Goal: Use online tool/utility: Utilize a website feature to perform a specific function

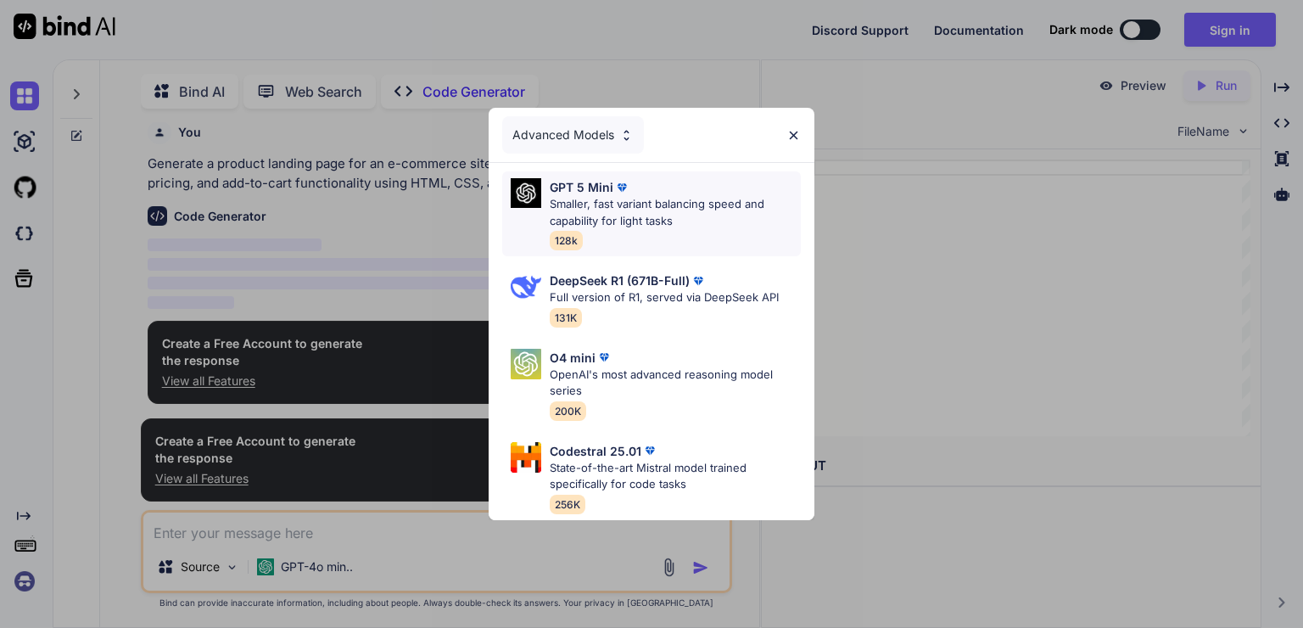
scroll to position [6, 0]
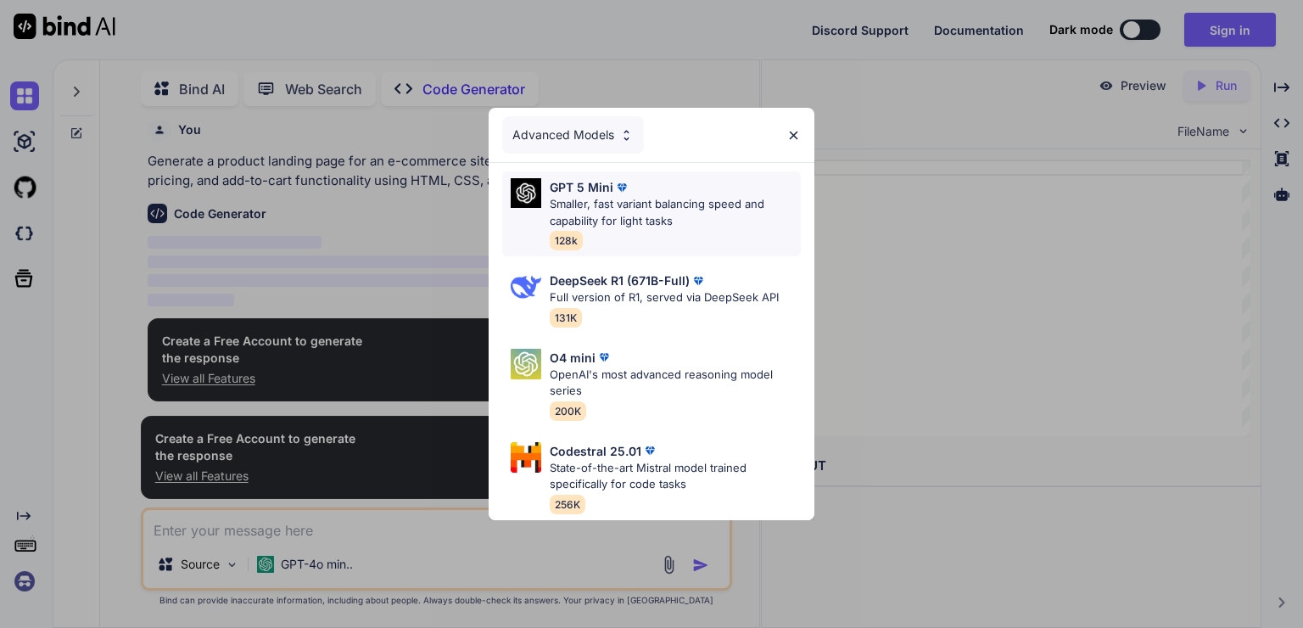
type textarea "x"
click at [638, 119] on div "Advanced Models" at bounding box center [573, 134] width 142 height 37
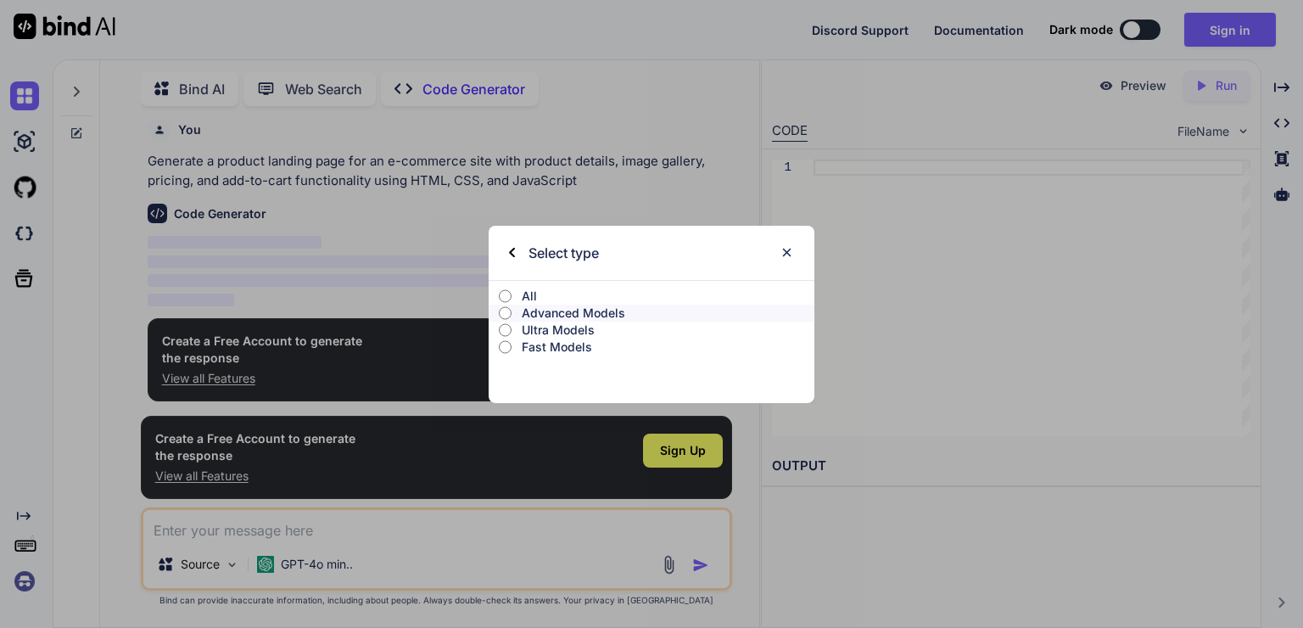
click at [505, 296] on input "All" at bounding box center [505, 296] width 13 height 14
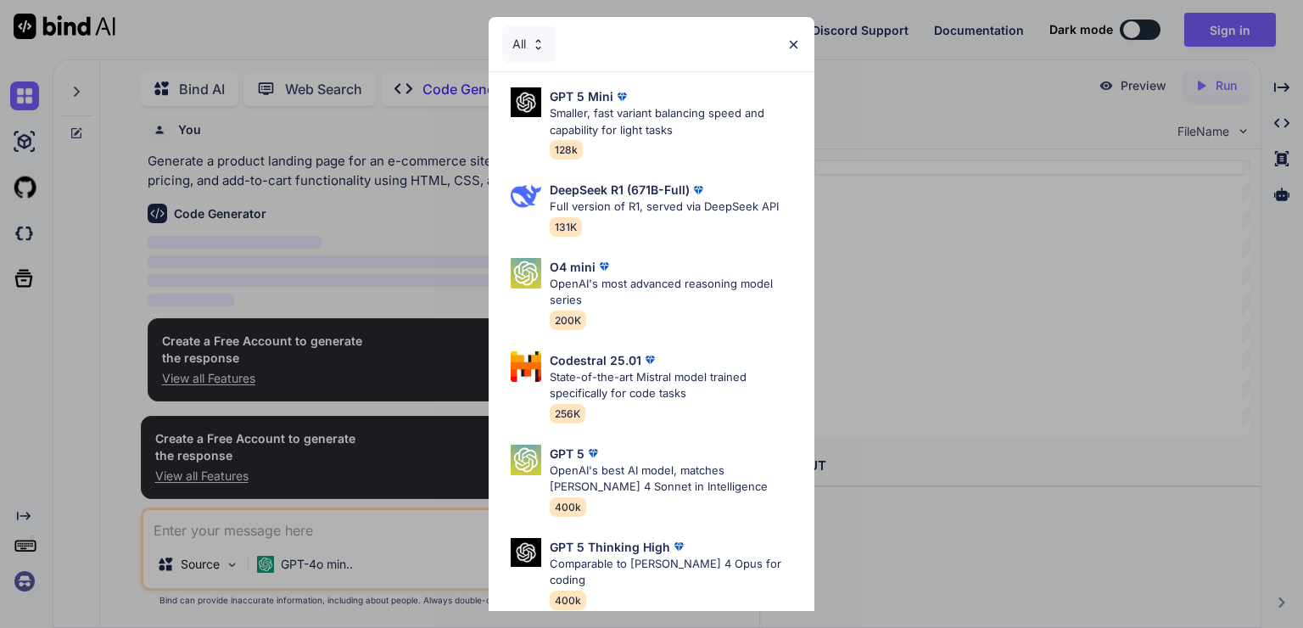
click at [529, 47] on div "All" at bounding box center [528, 43] width 53 height 37
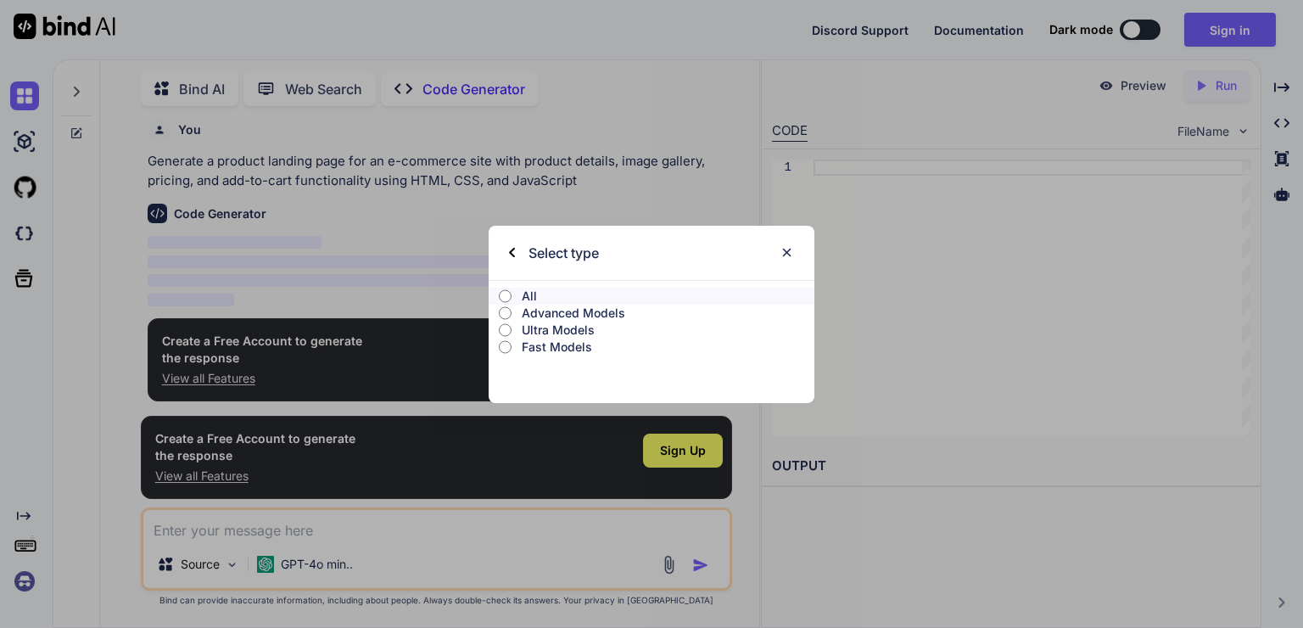
click at [556, 311] on p "Advanced Models" at bounding box center [668, 312] width 293 height 17
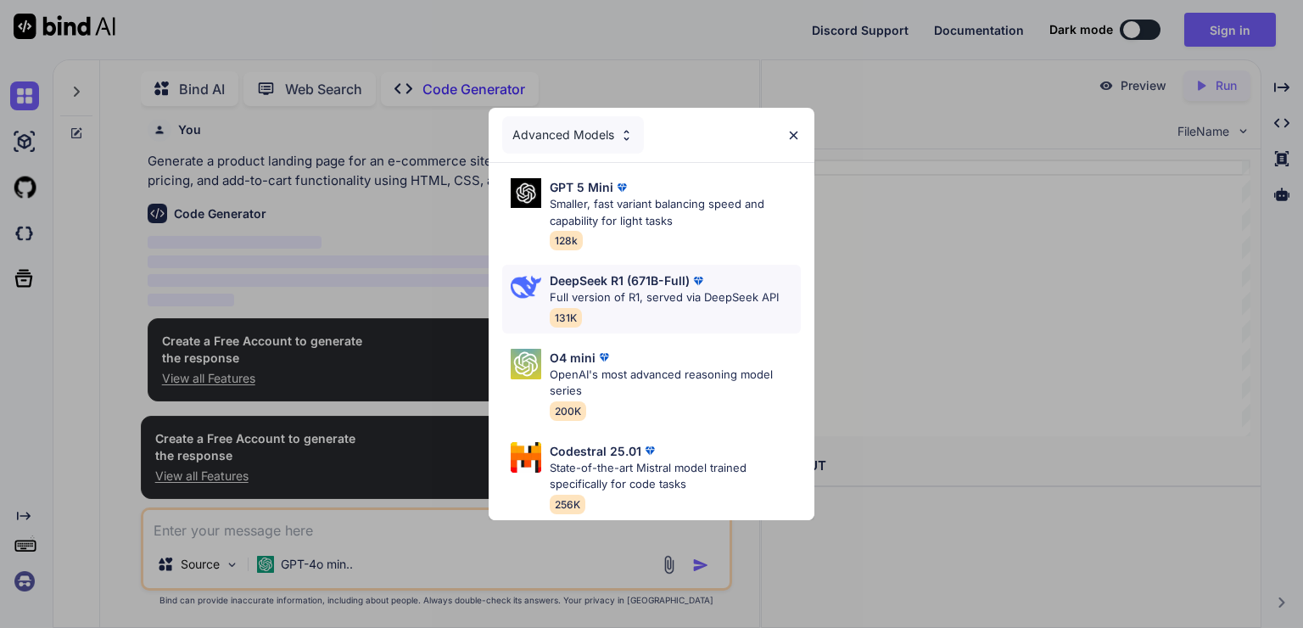
click at [630, 292] on p "Full version of R1, served via DeepSeek API" at bounding box center [664, 297] width 229 height 17
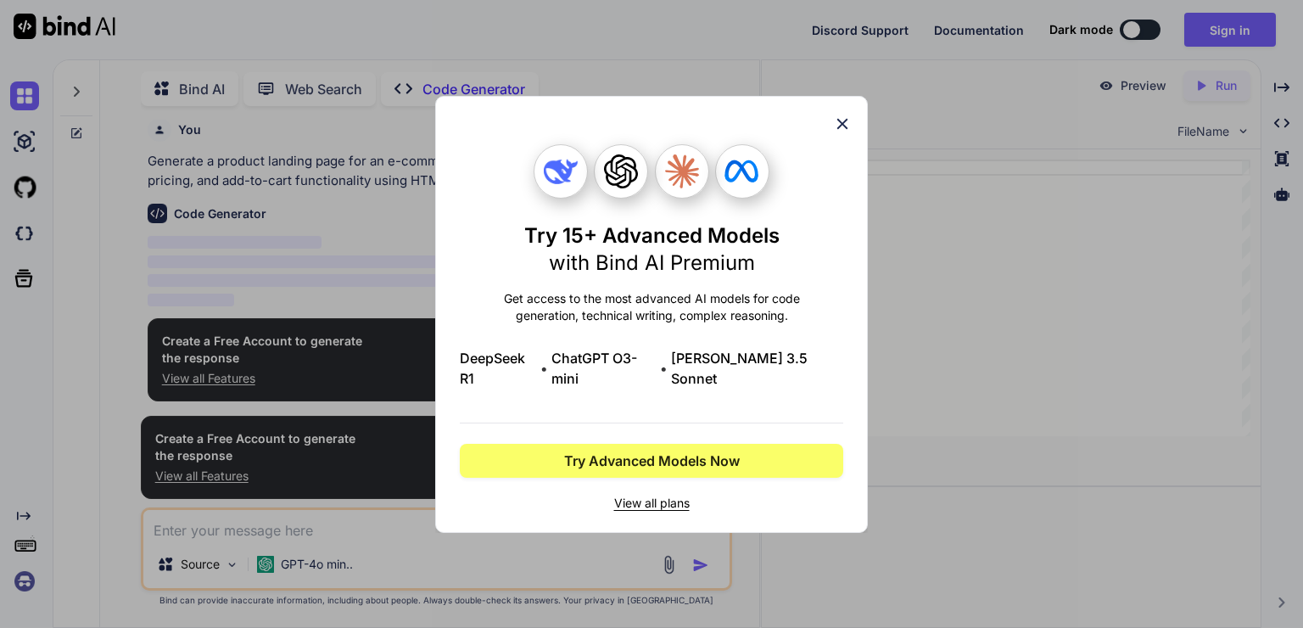
drag, startPoint x: 845, startPoint y: 135, endPoint x: 822, endPoint y: 142, distance: 24.1
click at [841, 133] on icon at bounding box center [842, 123] width 19 height 19
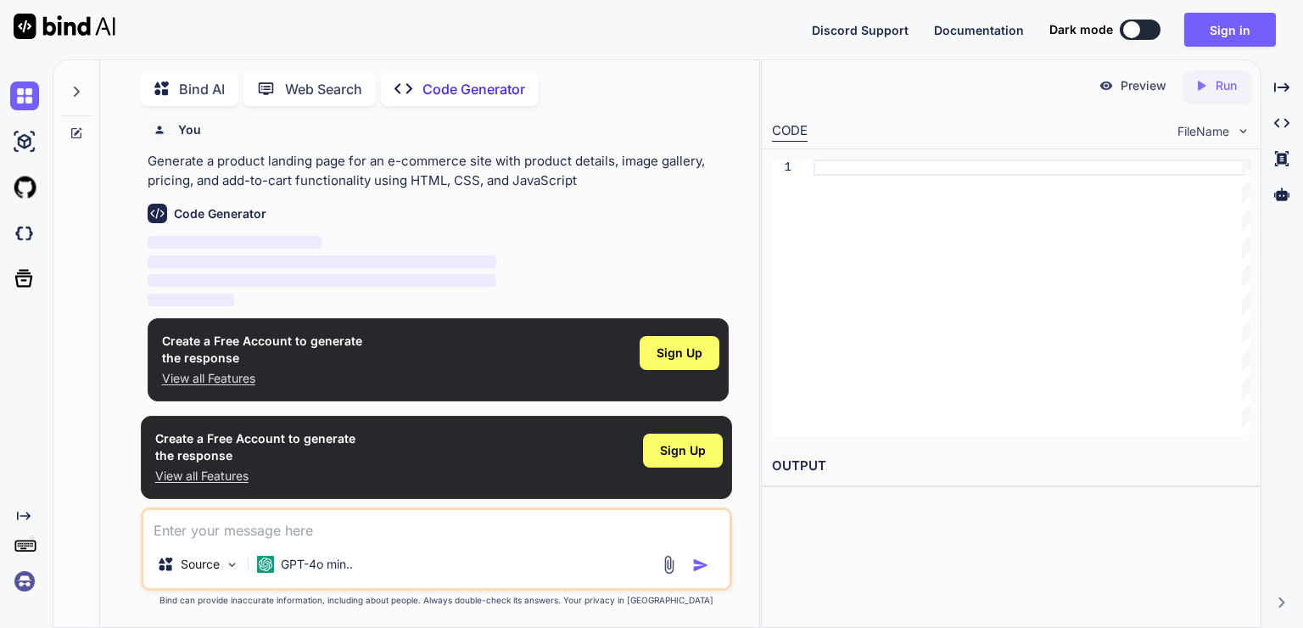
click at [308, 524] on textarea at bounding box center [436, 525] width 586 height 31
paste textarea "{% loremip 'dolo.sita' %} {% conse adipisc %} <eli seddo="eiusmodte in-5"> <u8>…"
type textarea "{% loremip 'dolo.sita' %} {% conse adipisc %} <eli seddo="eiusmodte in-5"> <u8>…"
type textarea "x"
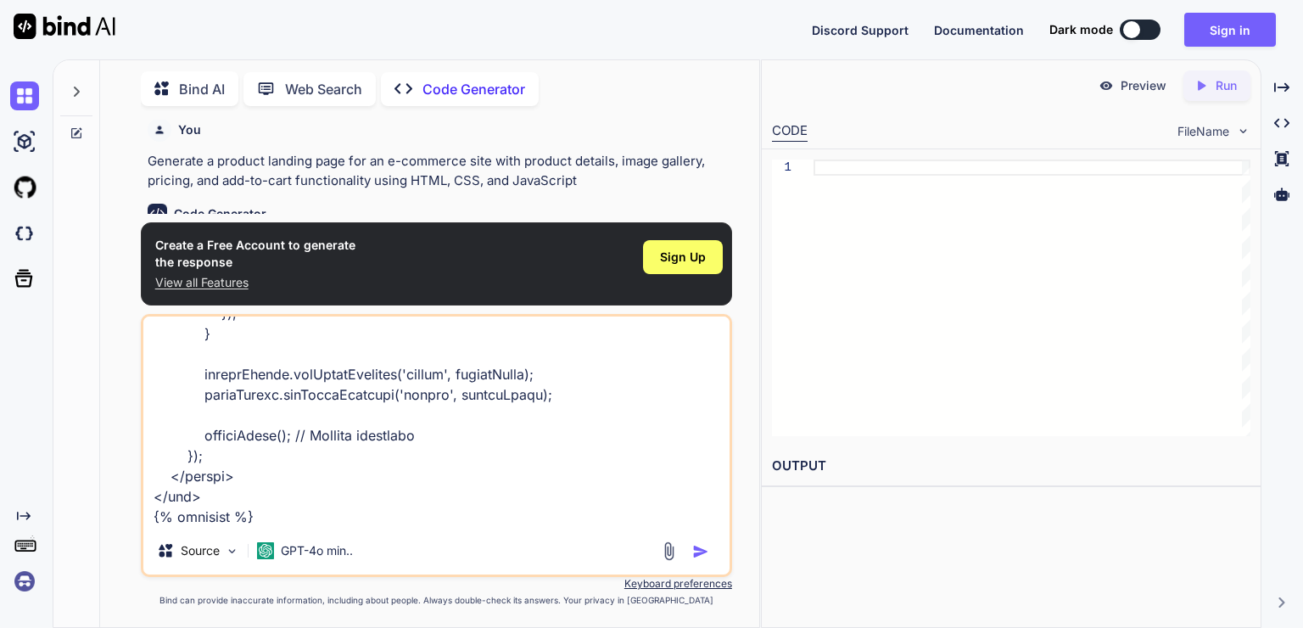
type textarea "{% loremip 'dolo.sita' %} {% conse adipisc %} <eli seddo="eiusmodte in-5"> <u8>…"
type textarea "x"
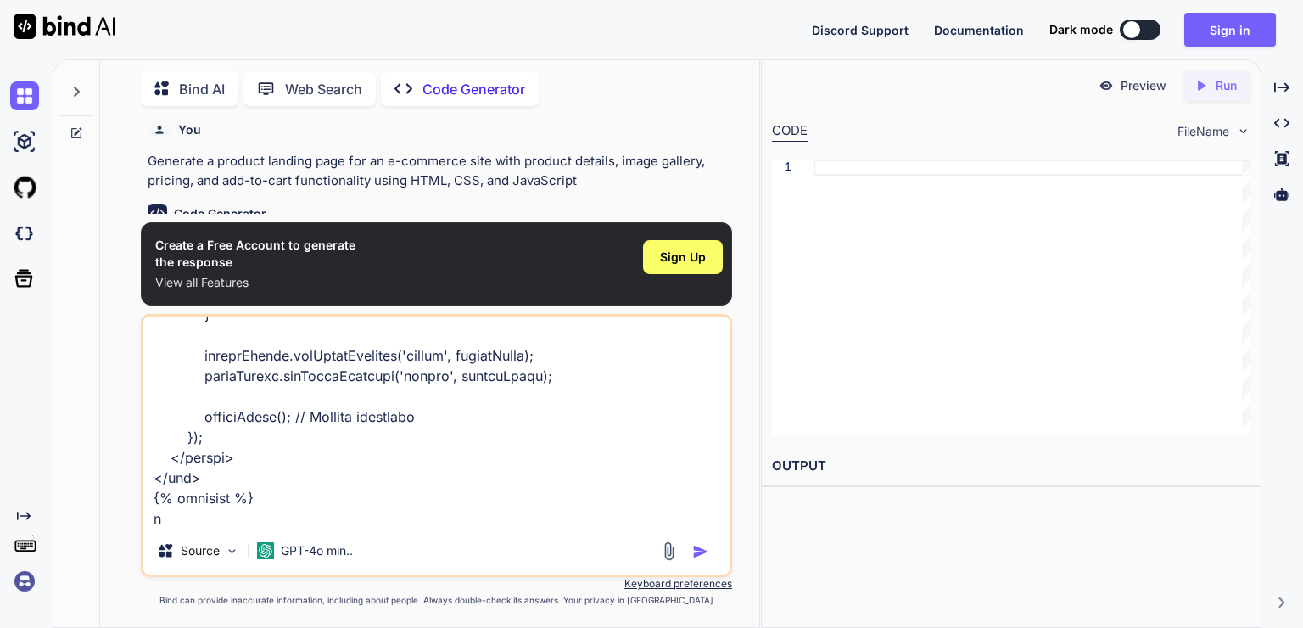
type textarea "{% loremip 'dolo.sita' %} {% conse adipisc %} <eli seddo="eiusmodte in-5"> <u8>…"
type textarea "x"
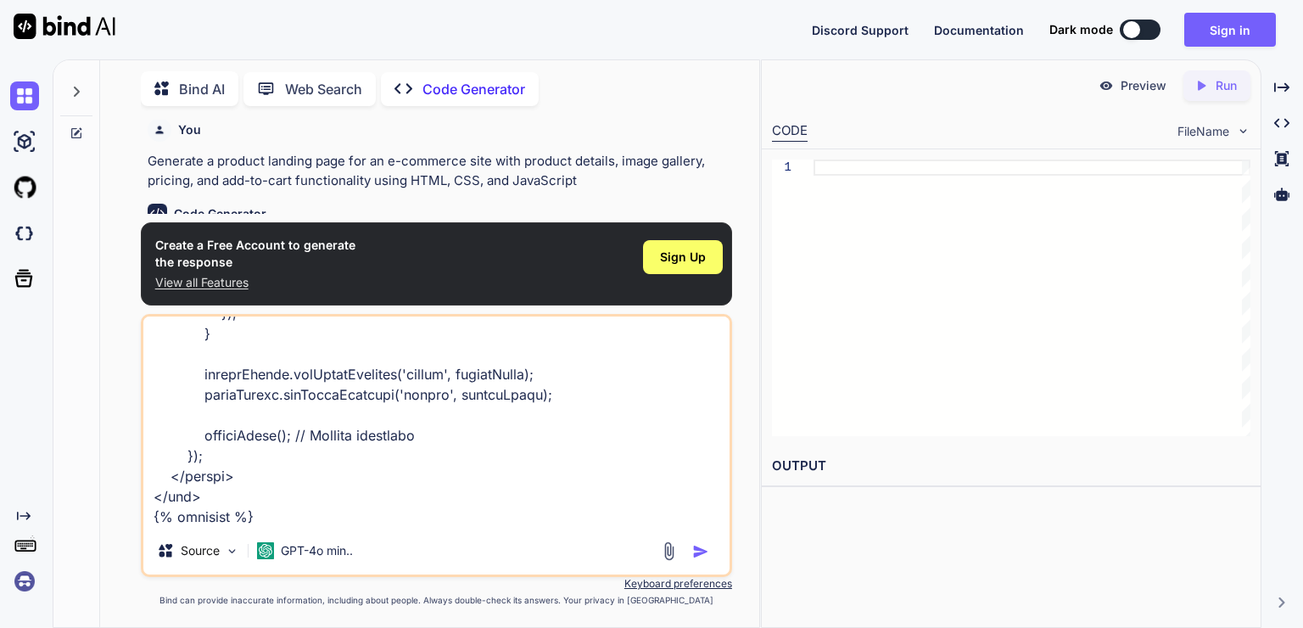
type textarea "{% loremip 'dolo.sita' %} {% conse adipisc %} <eli seddo="eiusmodte in-5"> <u8>…"
type textarea "x"
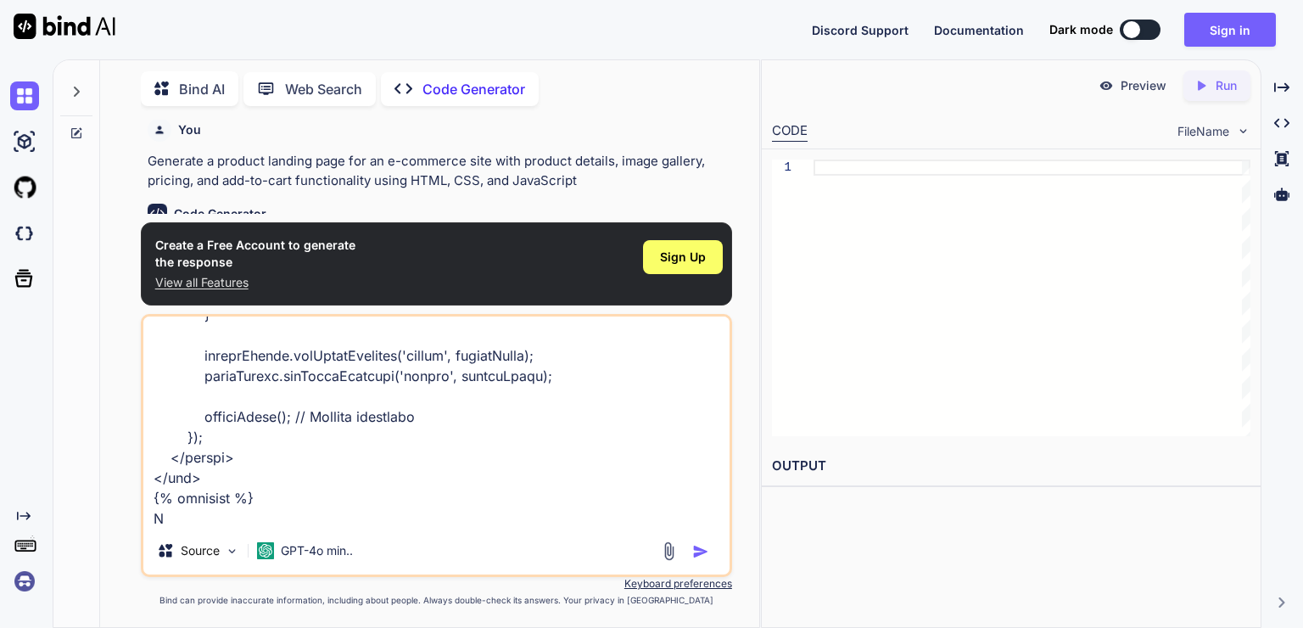
type textarea "{% loremip 'dolo.sita' %} {% conse adipisc %} <eli seddo="eiusmodte in-5"> <u8>…"
type textarea "x"
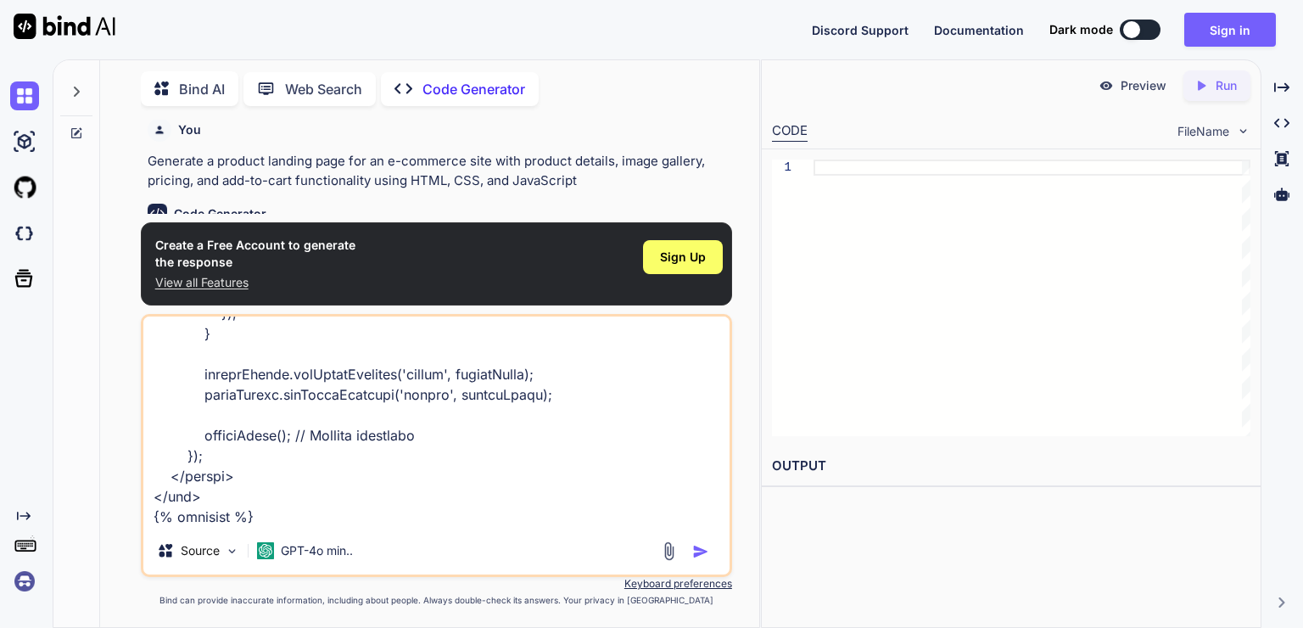
type textarea "{% loremip 'dolo.sita' %} {% conse adipisc %} <eli seddo="eiusmodte in-5"> <u8>…"
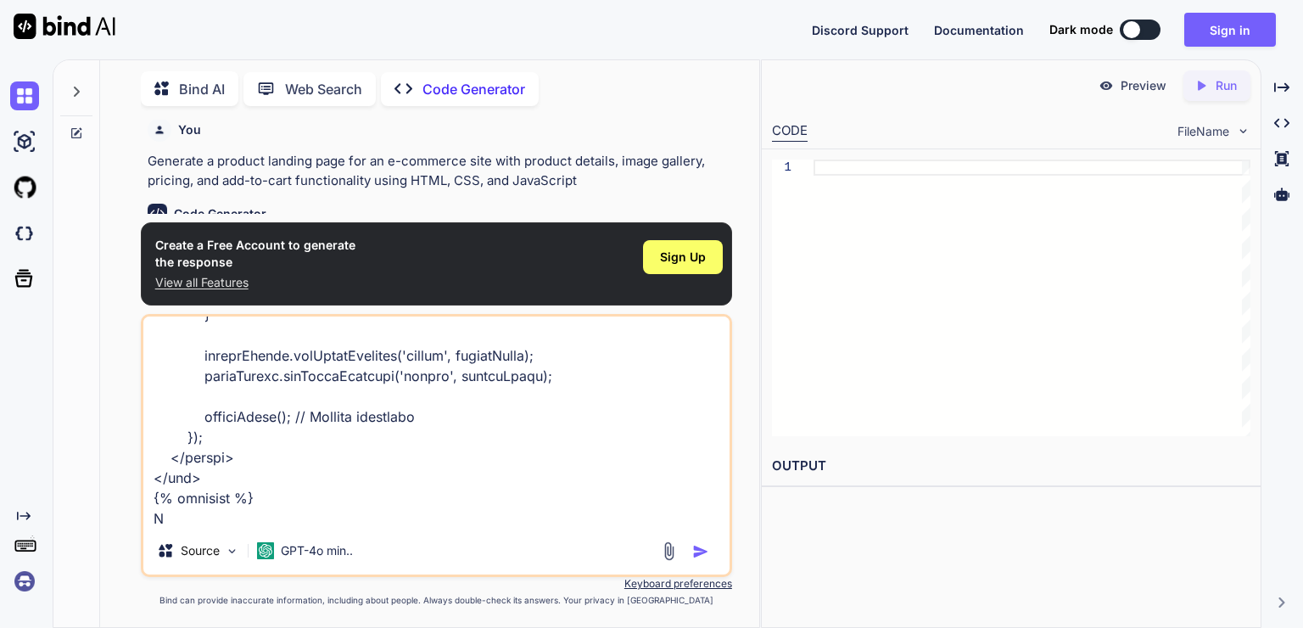
type textarea "x"
type textarea "{% loremip 'dolo.sita' %} {% conse adipisc %} <eli seddo="eiusmodte in-5"> <u8>…"
type textarea "x"
type textarea "{% loremip 'dolo.sita' %} {% conse adipisc %} <eli seddo="eiusmodte in-5"> <u8>…"
type textarea "x"
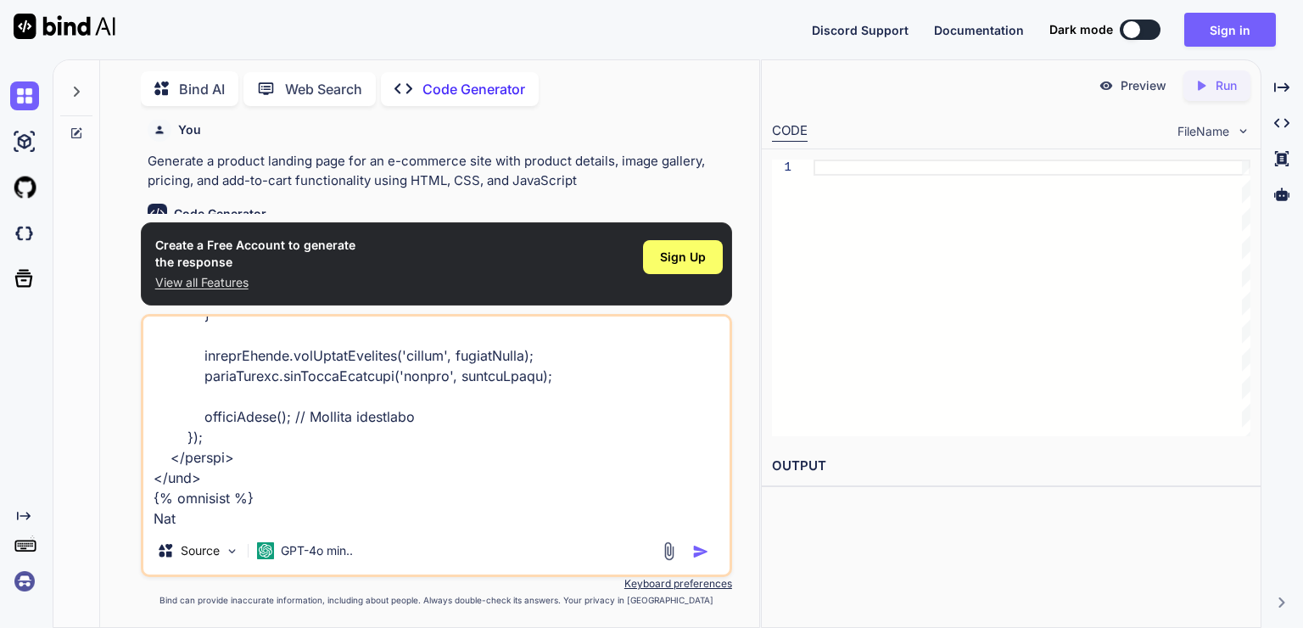
type textarea "{% loremip 'dolo.sita' %} {% conse adipisc %} <eli seddo="eiusmodte in-5"> <u8>…"
type textarea "x"
type textarea "{% loremip 'dolo.sita' %} {% conse adipisc %} <eli seddo="eiusmodte in-5"> <u8>…"
type textarea "x"
type textarea "{% loremip 'dolo.sita' %} {% conse adipisc %} <eli seddo="eiusmodte in-5"> <u8>…"
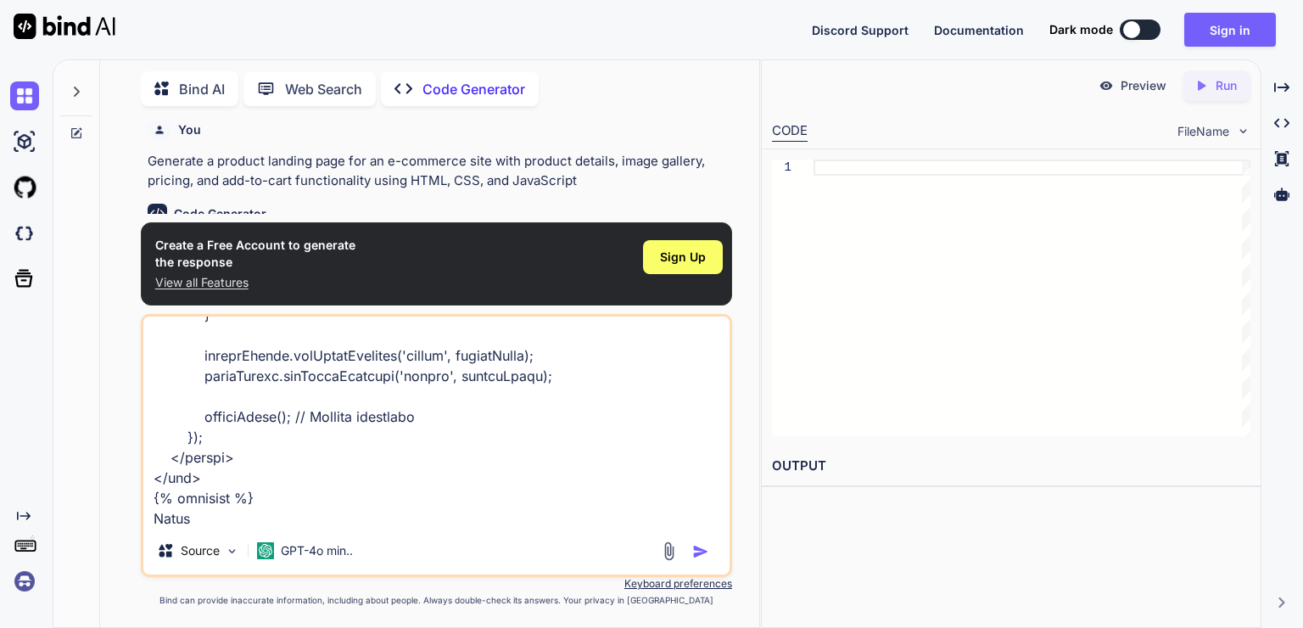
type textarea "x"
type textarea "{% loremip 'dolo.sita' %} {% conse adipisc %} <eli seddo="eiusmodte in-5"> <u8>…"
type textarea "x"
type textarea "{% loremip 'dolo.sita' %} {% conse adipisc %} <eli seddo="eiusmodte in-5"> <u8>…"
type textarea "x"
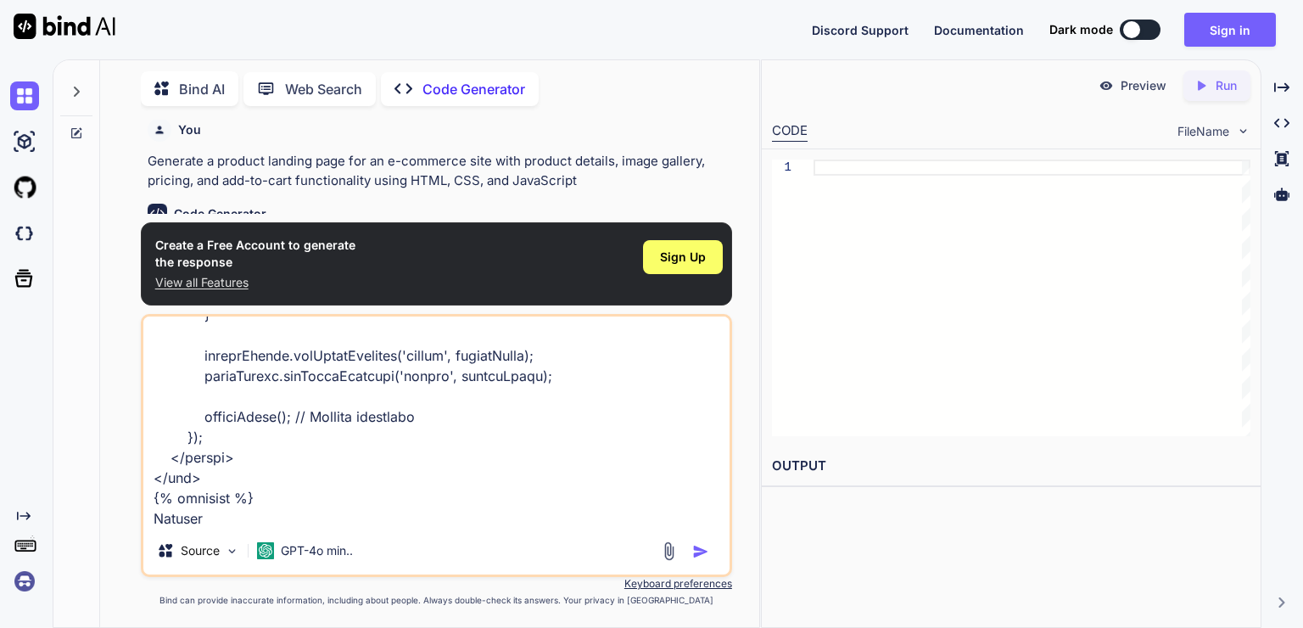
type textarea "{% loremip 'dolo.sita' %} {% conse adipisc %} <eli seddo="eiusmodte in-5"> <u8>…"
type textarea "x"
type textarea "{% loremip 'dolo.sita' %} {% conse adipisc %} <eli seddo="eiusmodte in-5"> <u8>…"
type textarea "x"
type textarea "{% loremip 'dolo.sita' %} {% conse adipisc %} <eli seddo="eiusmodte in-5"> <u8>…"
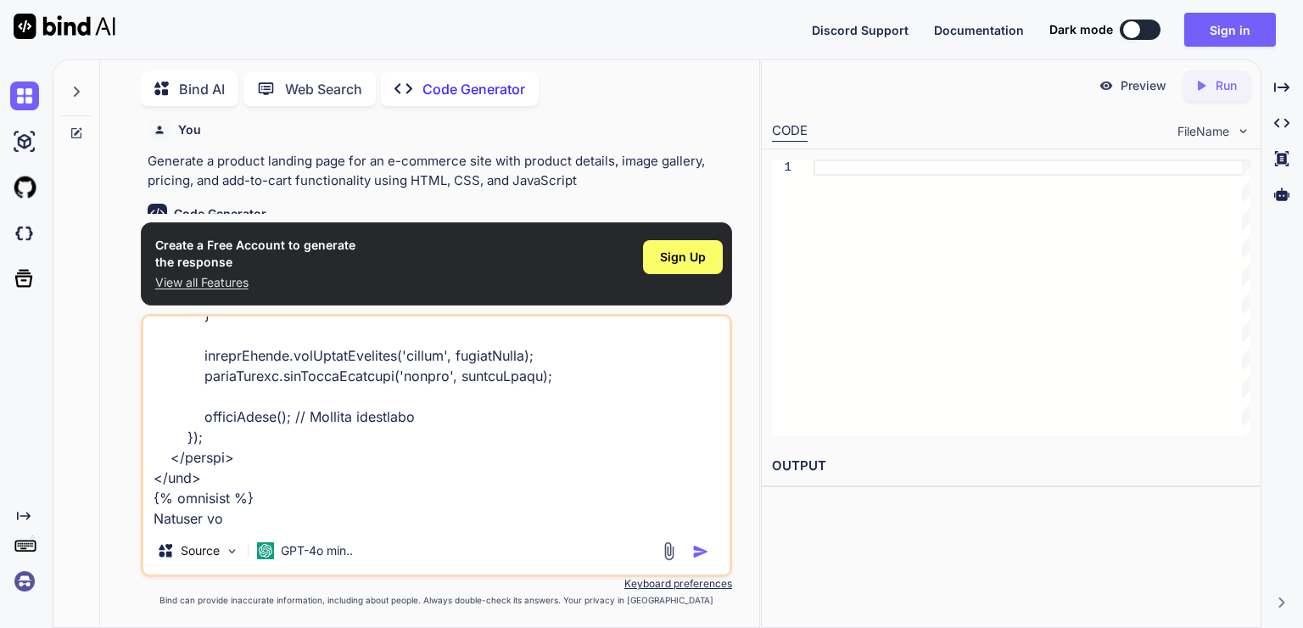
type textarea "x"
type textarea "{% loremip 'dolo.sita' %} {% conse adipisc %} <eli seddo="eiusmodte in-5"> <u8>…"
type textarea "x"
type textarea "{% loremip 'dolo.sita' %} {% conse adipisc %} <eli seddo="eiusmodte in-5"> <u8>…"
type textarea "x"
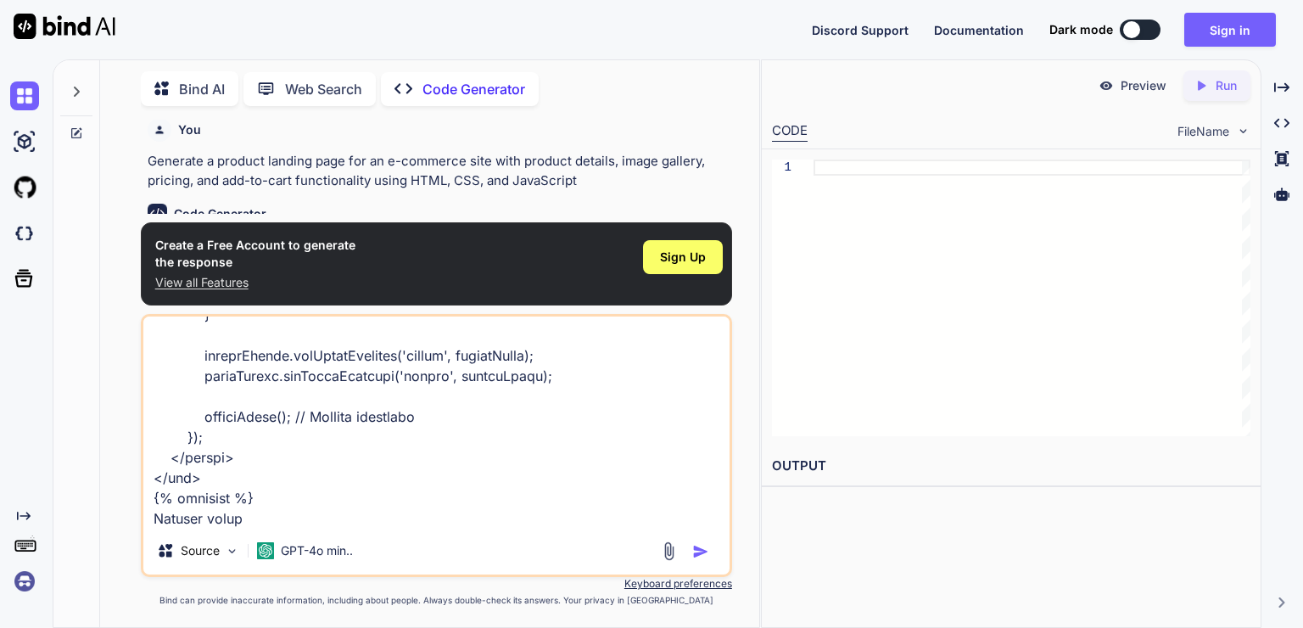
type textarea "{% loremip 'dolo.sita' %} {% conse adipisc %} <eli seddo="eiusmodte in-5"> <u8>…"
type textarea "x"
type textarea "{% loremip 'dolo.sita' %} {% conse adipisc %} <eli seddo="eiusmodte in-5"> <u8>…"
type textarea "x"
type textarea "{% loremip 'dolo.sita' %} {% conse adipisc %} <eli seddo="eiusmodte in-5"> <u8>…"
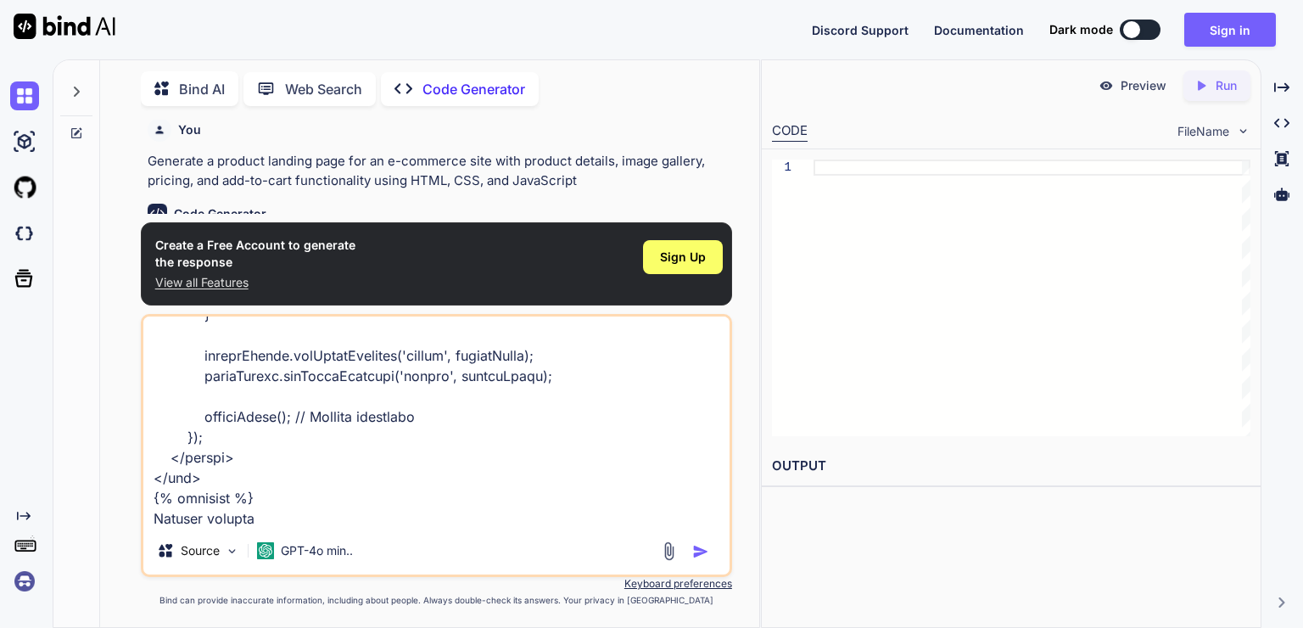
type textarea "x"
type textarea "{% loremip 'dolo.sita' %} {% conse adipisc %} <eli seddo="eiusmodte in-5"> <u8>…"
type textarea "x"
type textarea "{% loremip 'dolo.sita' %} {% conse adipisc %} <eli seddo="eiusmodte in-5"> <u8>…"
type textarea "x"
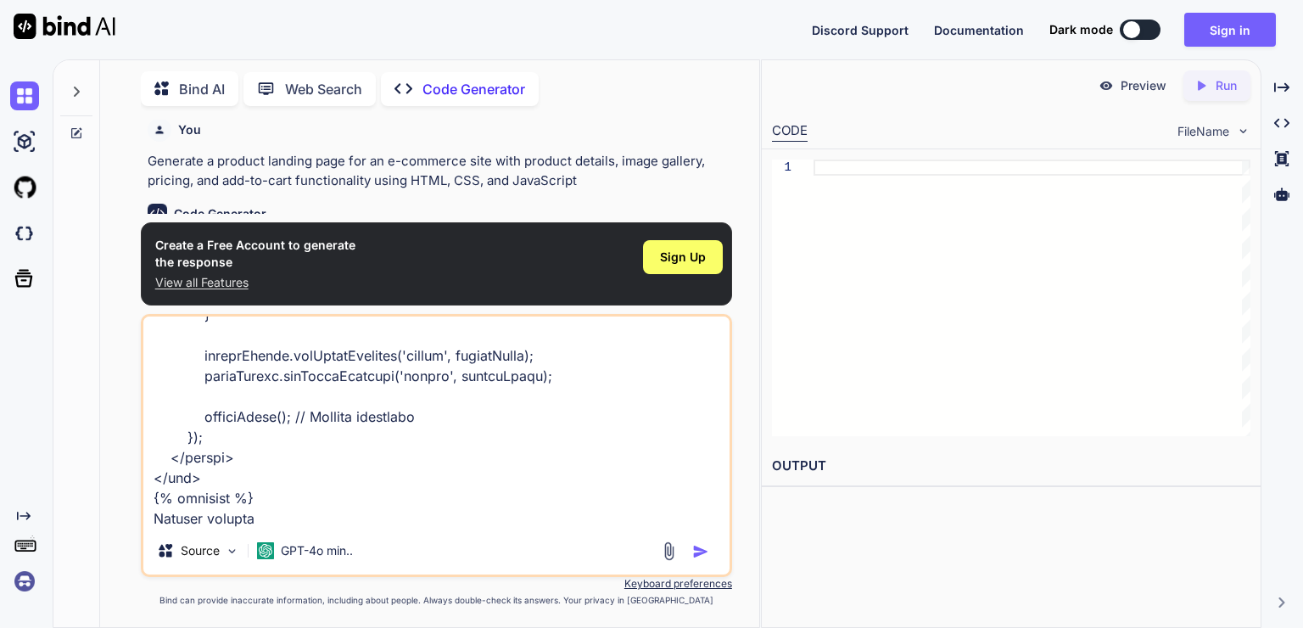
click at [326, 529] on div "Source GPT-4o min.." at bounding box center [436, 445] width 591 height 263
click at [330, 522] on textarea at bounding box center [436, 421] width 586 height 210
type textarea "{% loremip 'dolo.sita' %} {% conse adipisc %} <eli seddo="eiusmodte in-5"> <u8>…"
click at [669, 265] on span "Sign Up" at bounding box center [683, 257] width 46 height 17
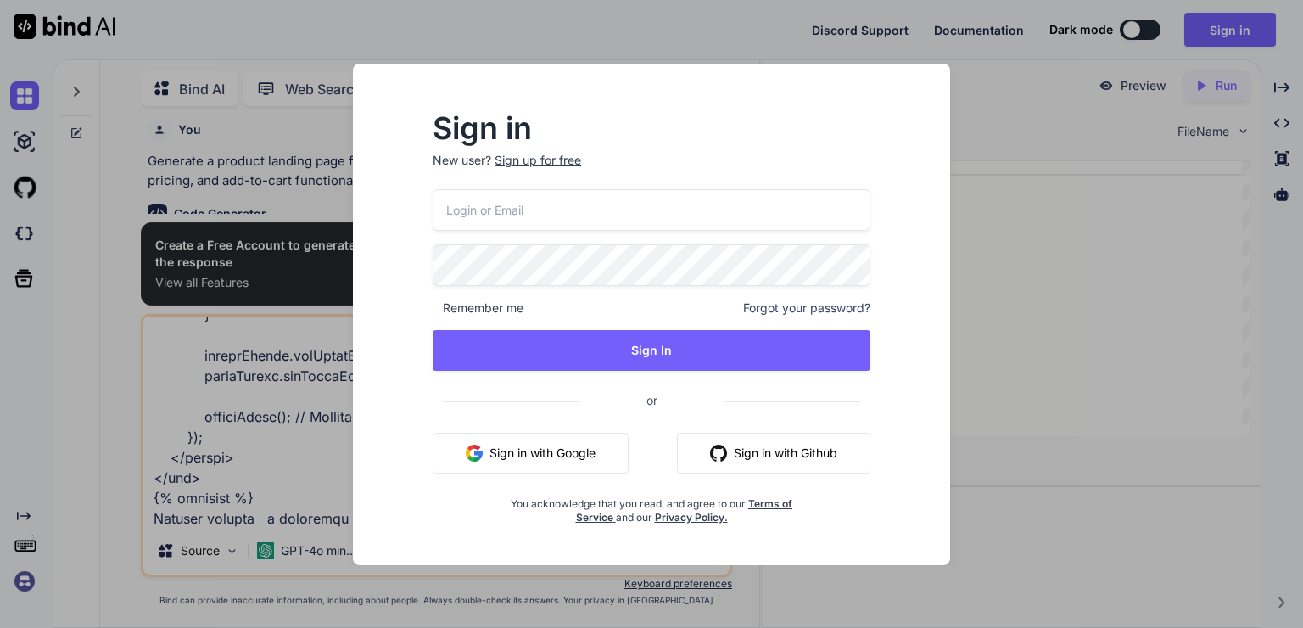
click at [577, 450] on button "Sign in with Google" at bounding box center [531, 453] width 196 height 41
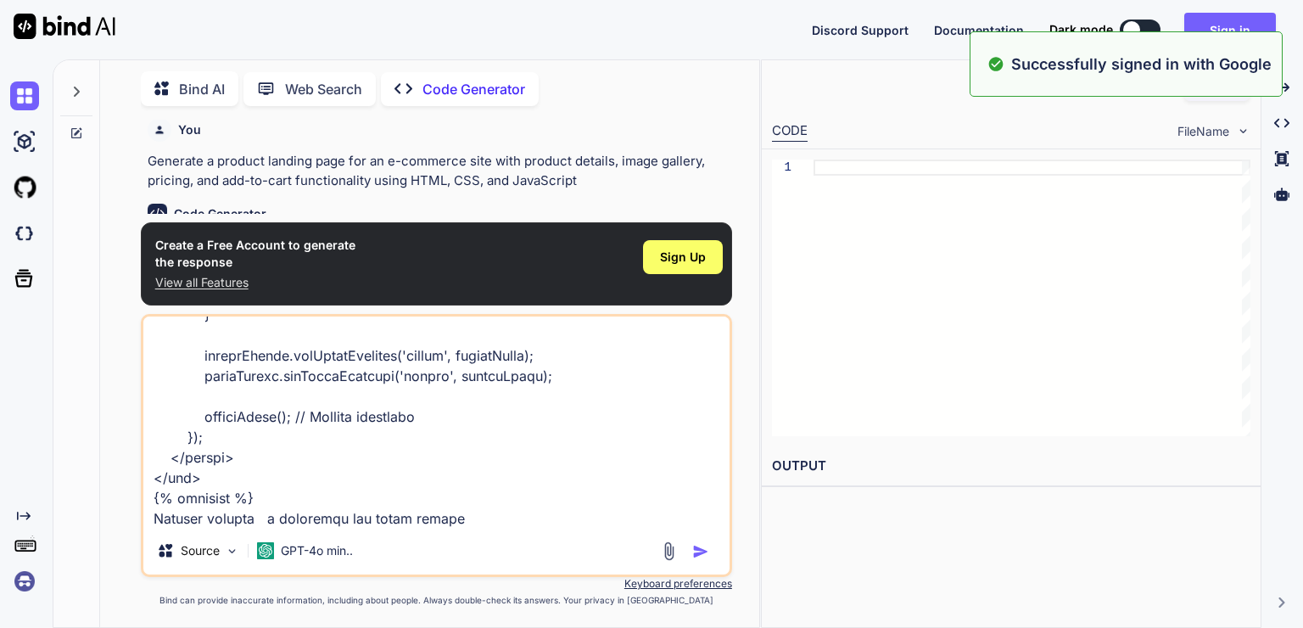
scroll to position [3, 0]
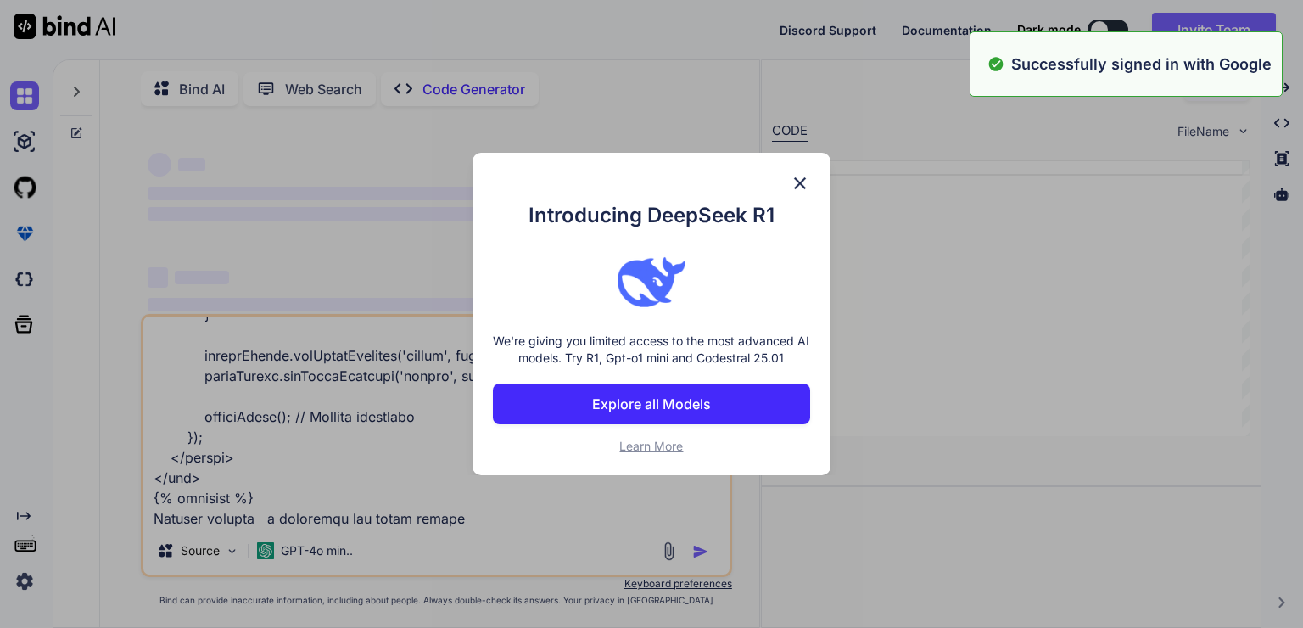
click at [699, 550] on div "Introducing DeepSeek R1 We're giving you limited access to the most advanced AI…" at bounding box center [651, 314] width 1303 height 628
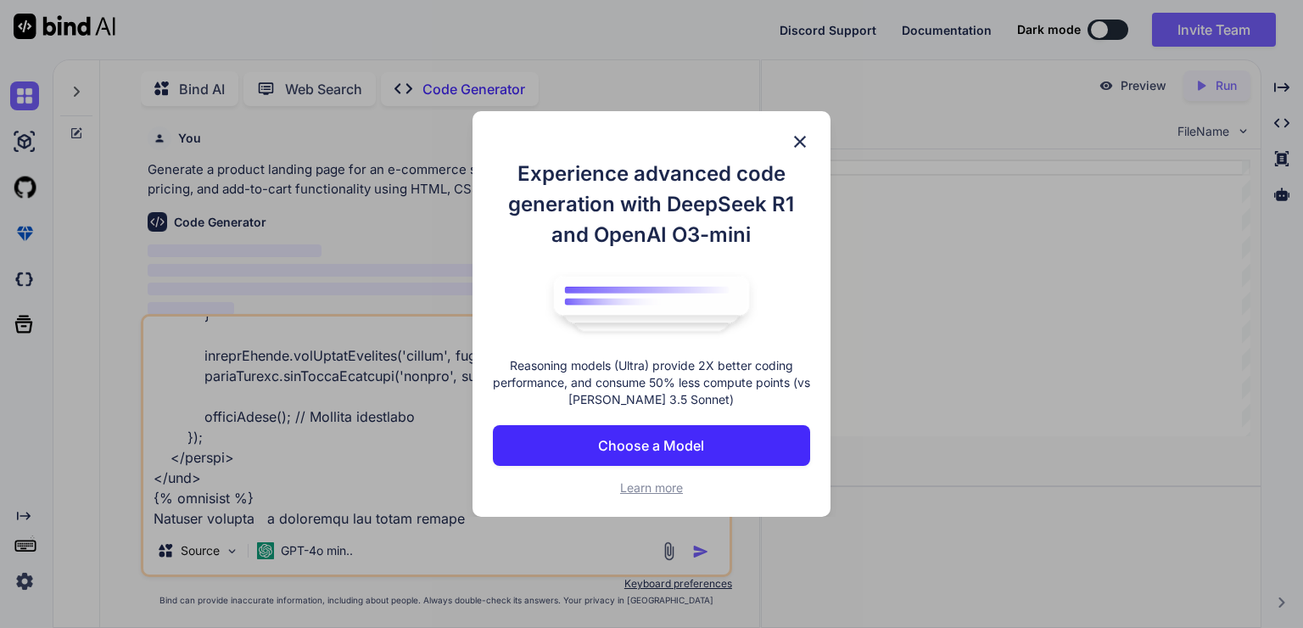
click at [801, 138] on img at bounding box center [800, 141] width 20 height 20
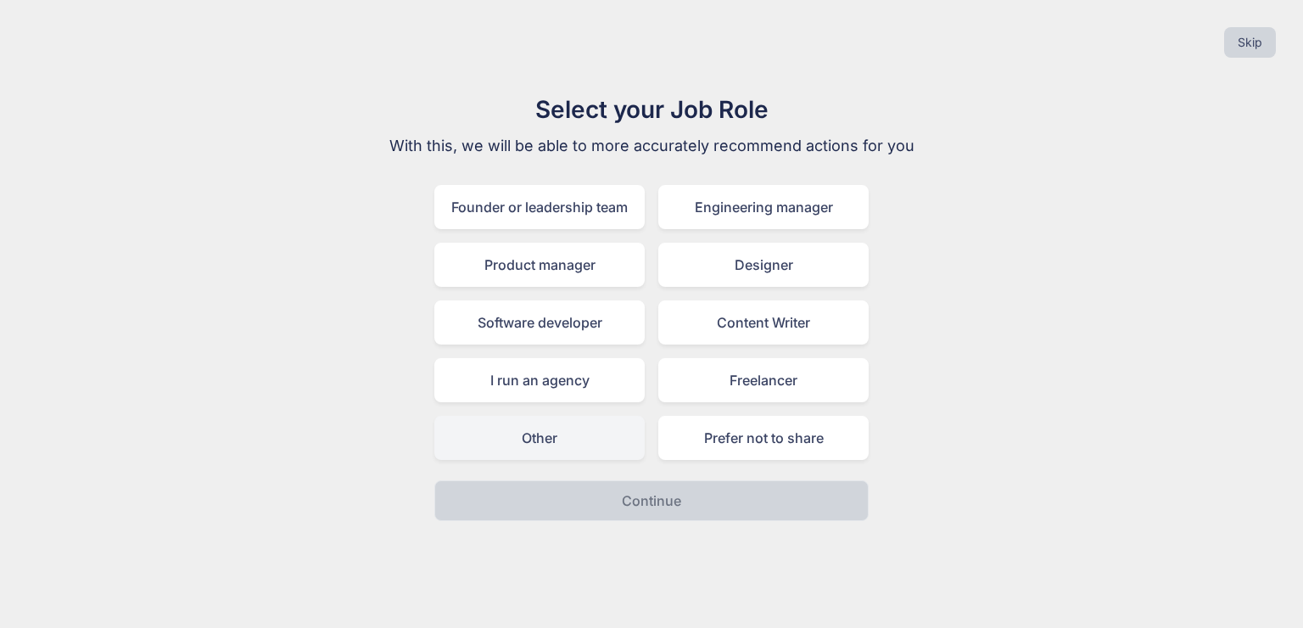
click at [597, 443] on div "Other" at bounding box center [539, 438] width 210 height 44
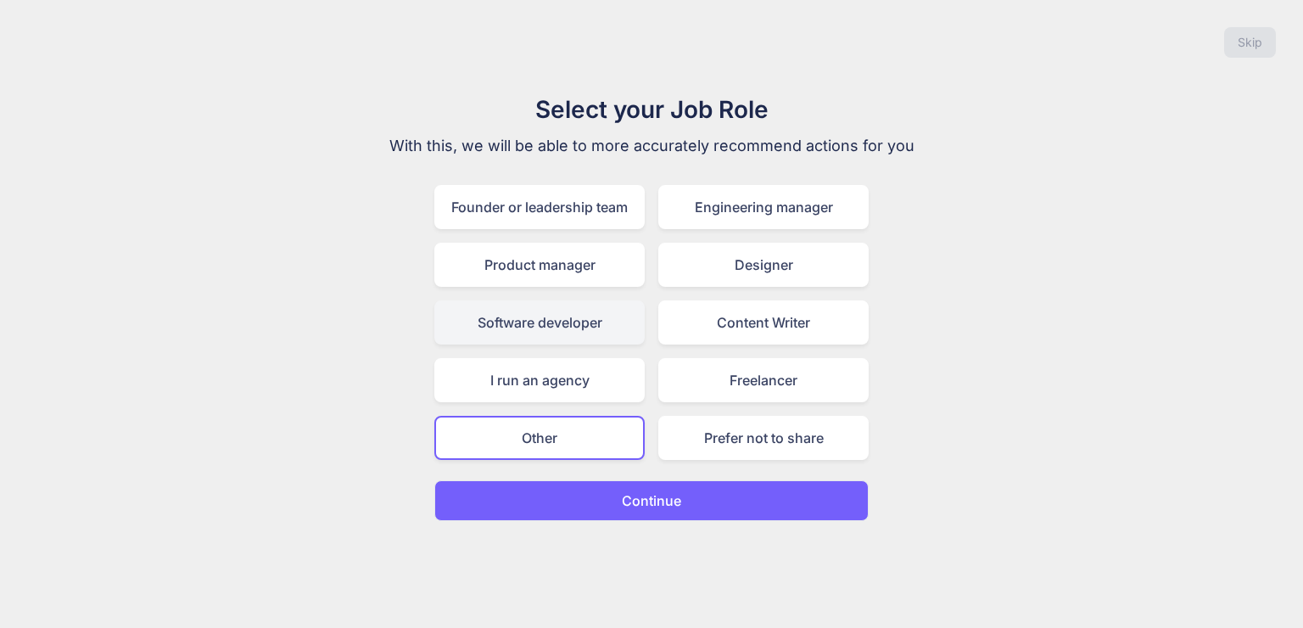
click at [614, 321] on div "Software developer" at bounding box center [539, 322] width 210 height 44
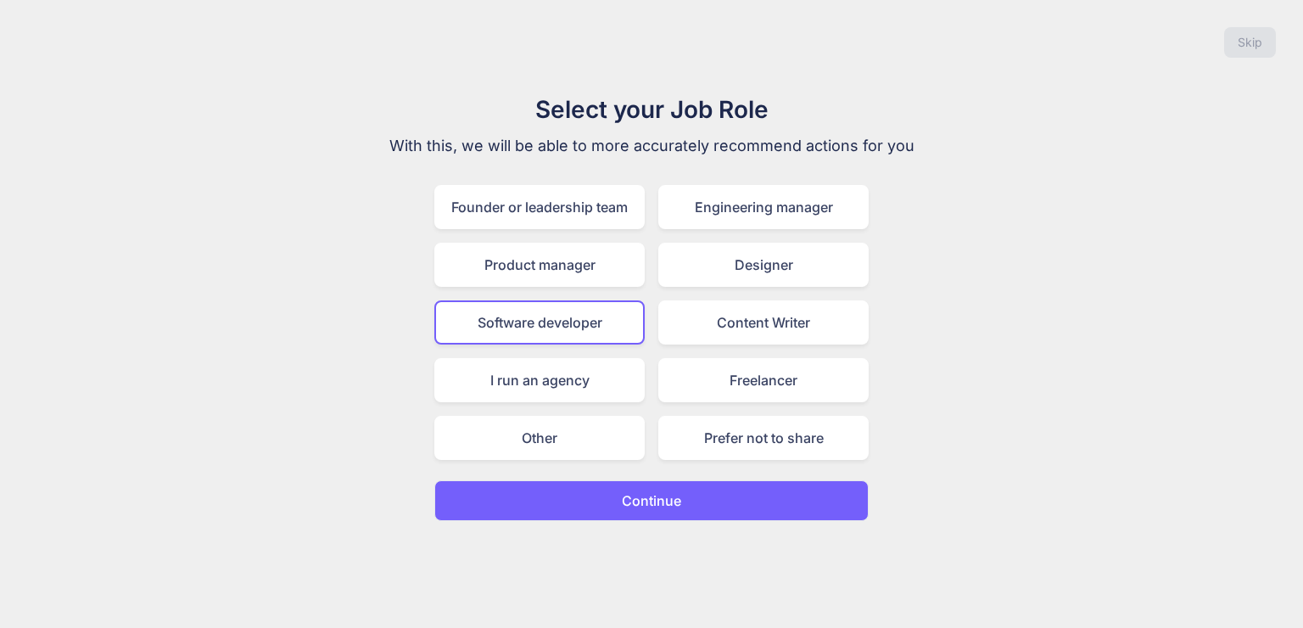
click at [659, 490] on p "Continue" at bounding box center [651, 500] width 59 height 20
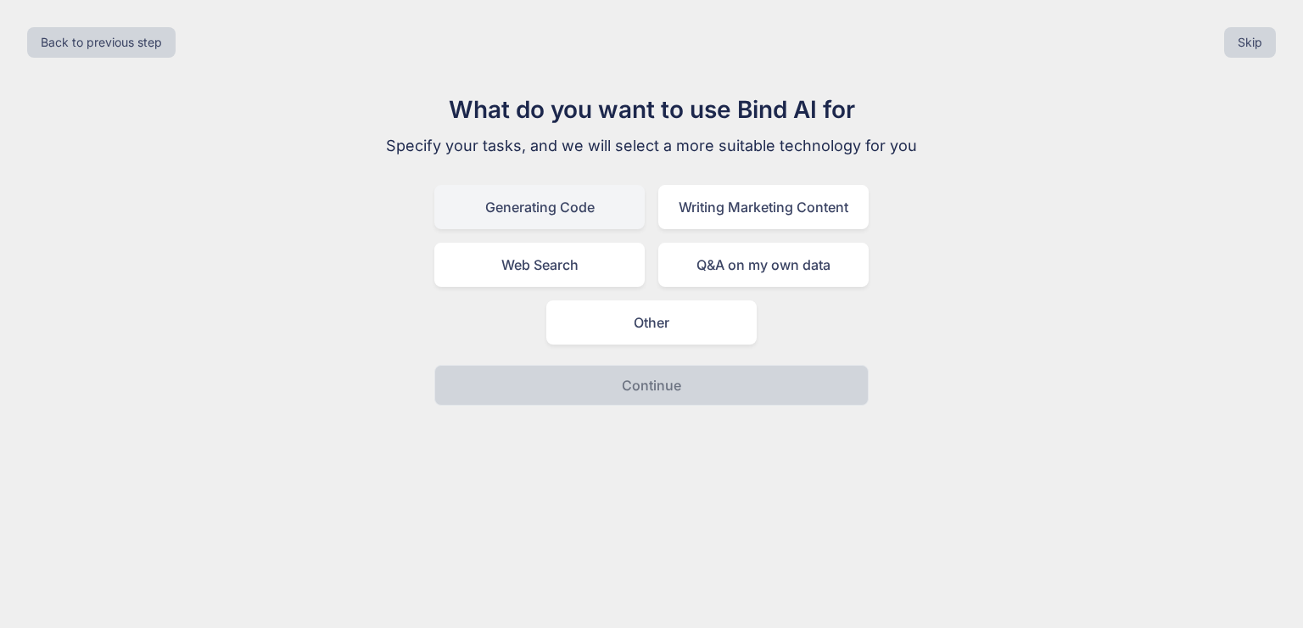
click at [606, 214] on div "Generating Code" at bounding box center [539, 207] width 210 height 44
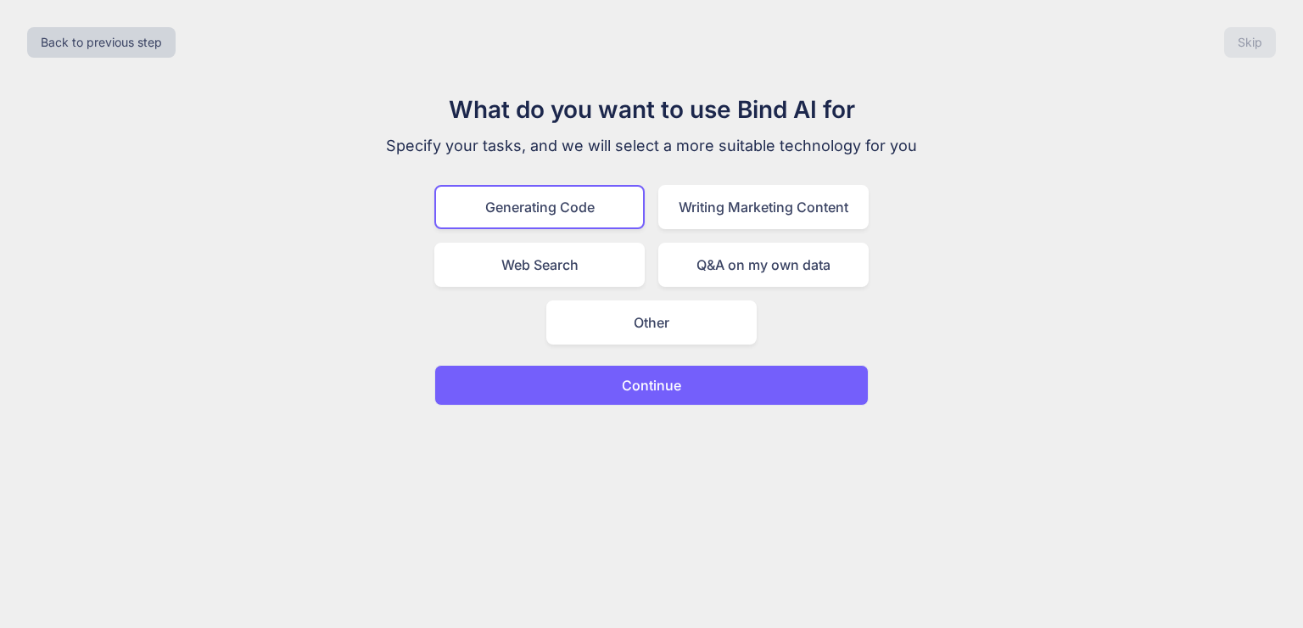
click at [671, 391] on p "Continue" at bounding box center [651, 385] width 59 height 20
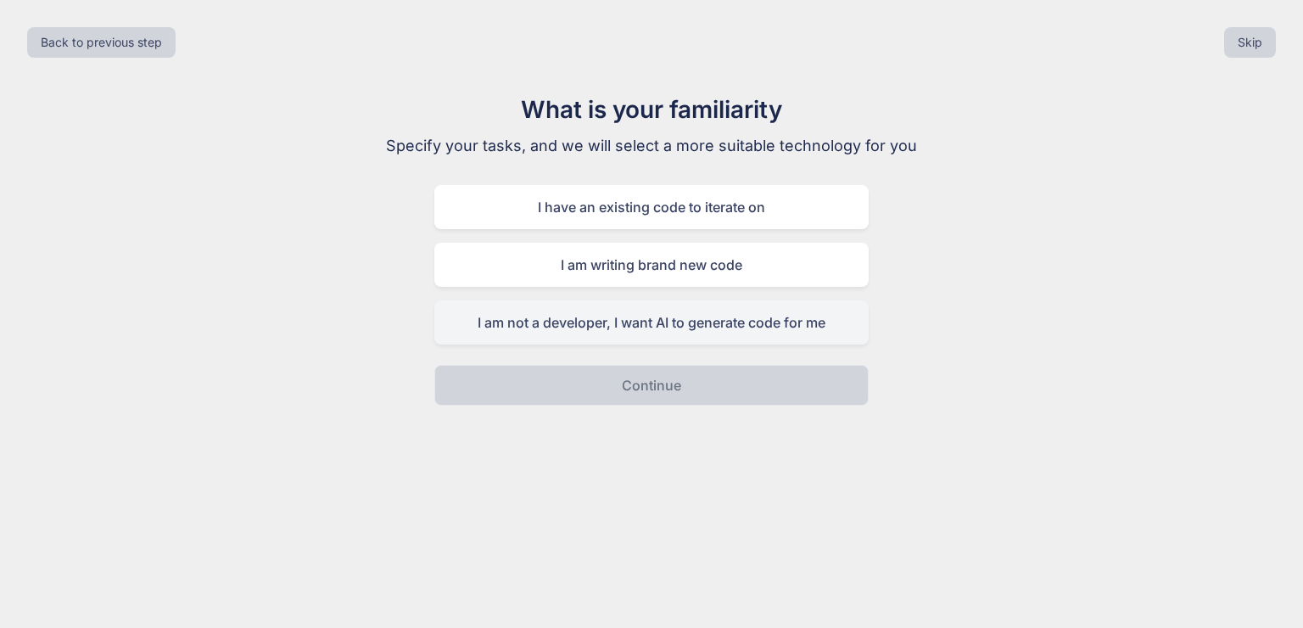
click at [691, 328] on div "I am not a developer, I want AI to generate code for me" at bounding box center [651, 322] width 434 height 44
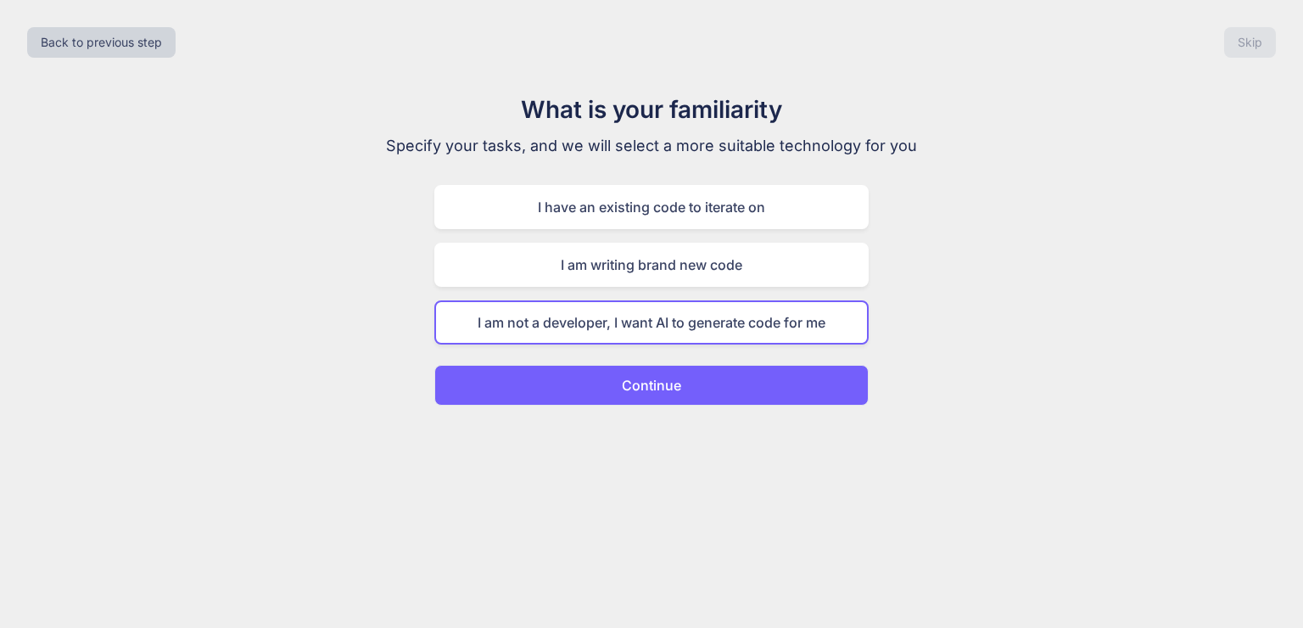
click at [648, 378] on p "Continue" at bounding box center [651, 385] width 59 height 20
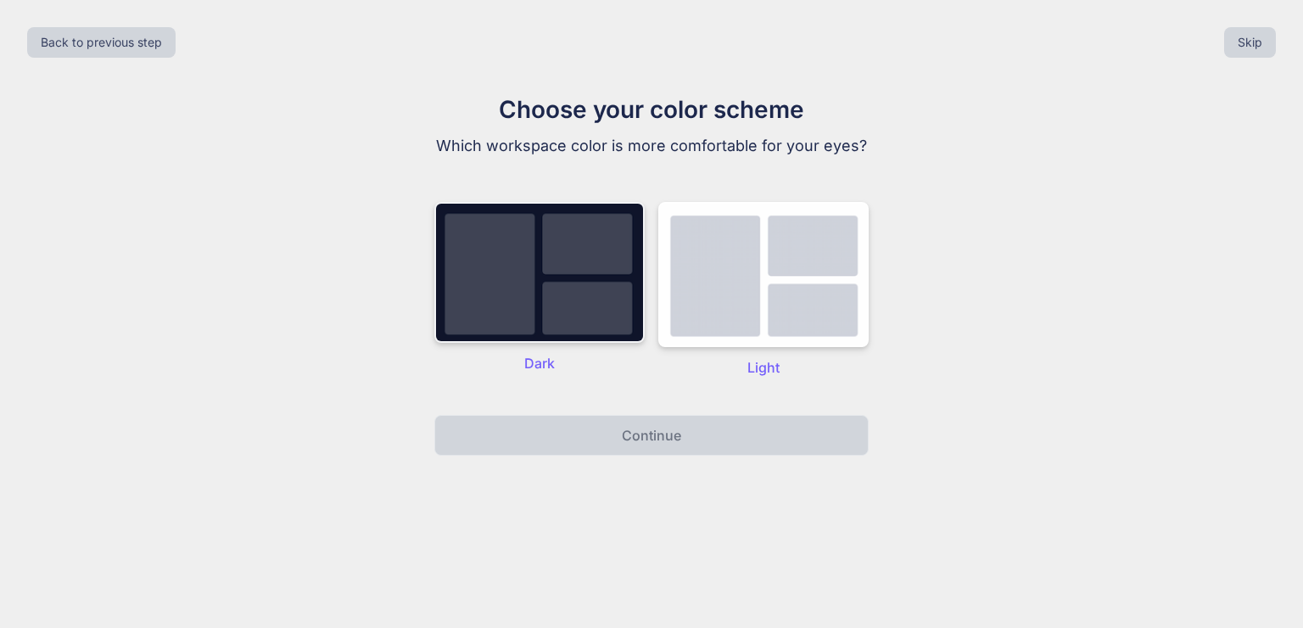
click at [612, 304] on img at bounding box center [539, 272] width 210 height 141
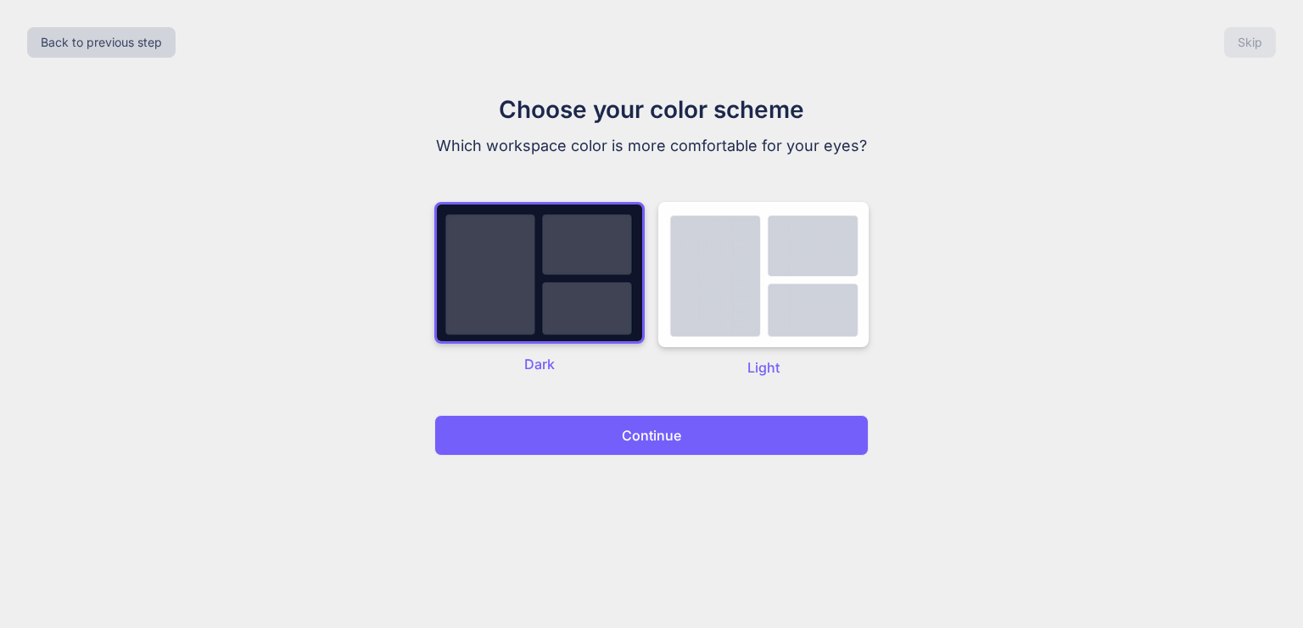
click at [645, 438] on p "Continue" at bounding box center [651, 435] width 59 height 20
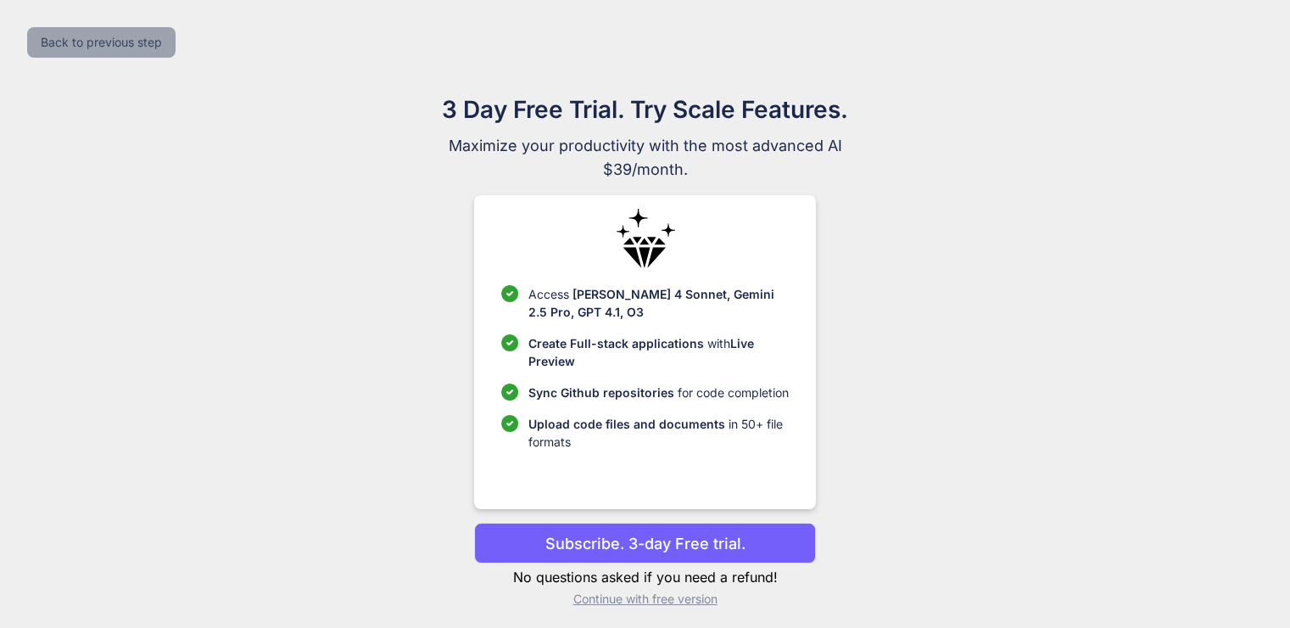
click at [64, 47] on button "Back to previous step" at bounding box center [101, 42] width 148 height 31
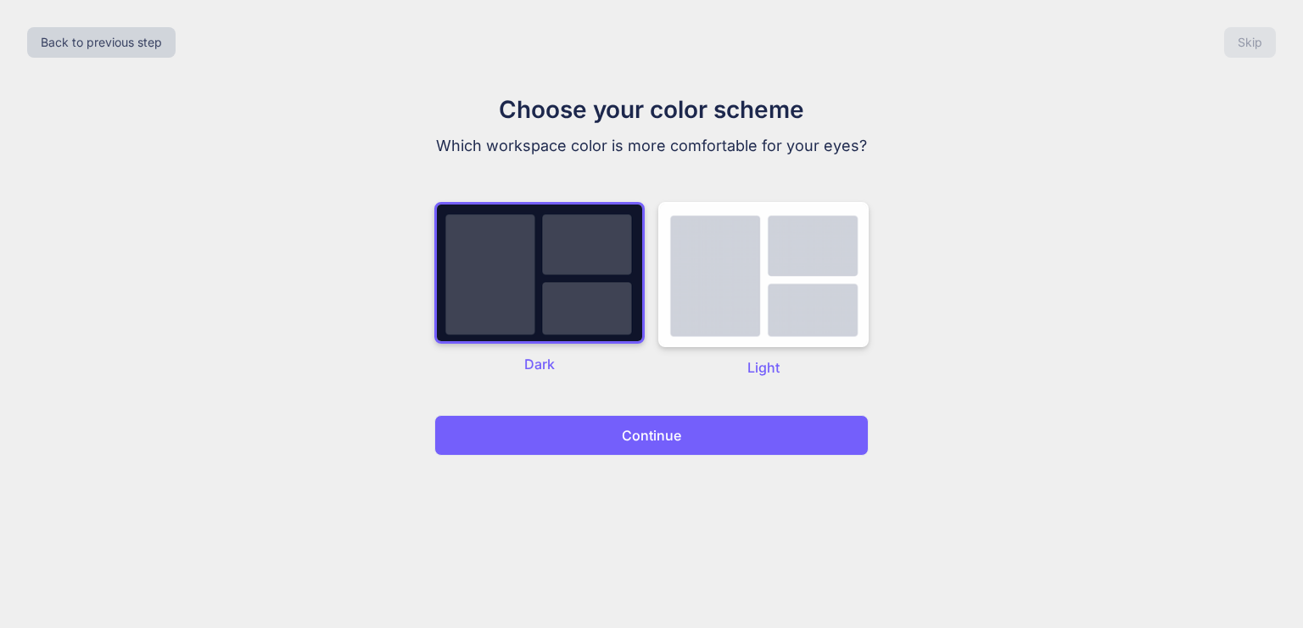
click at [743, 429] on button "Continue" at bounding box center [651, 435] width 434 height 41
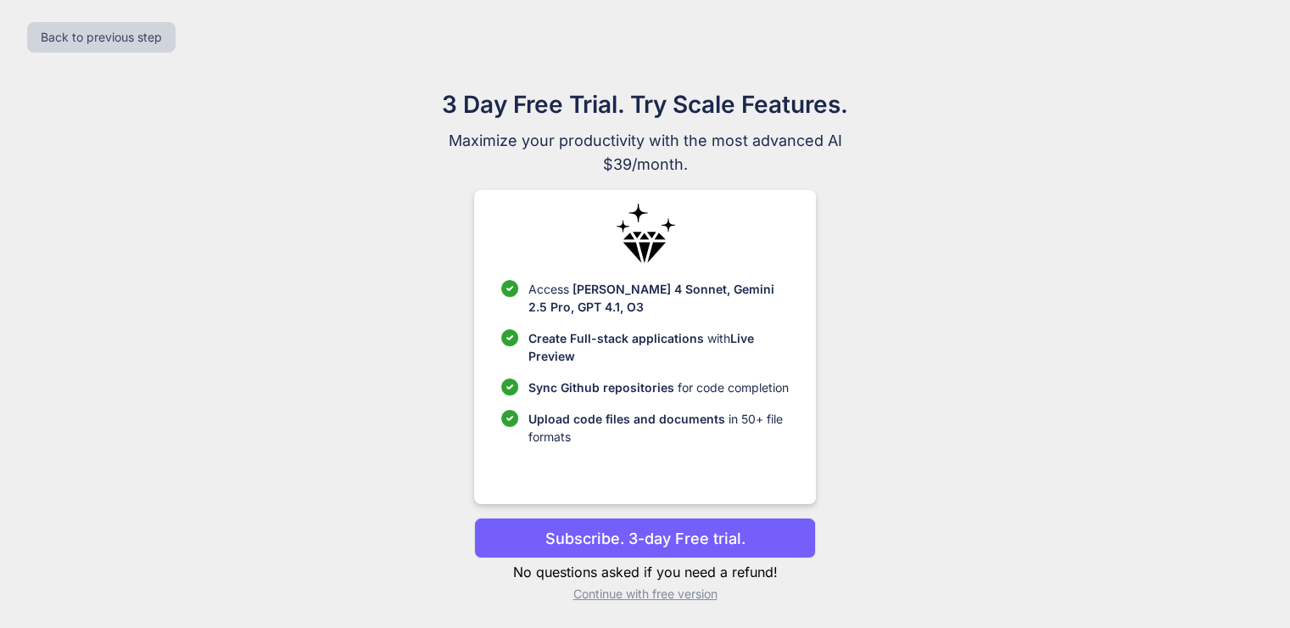
scroll to position [7, 0]
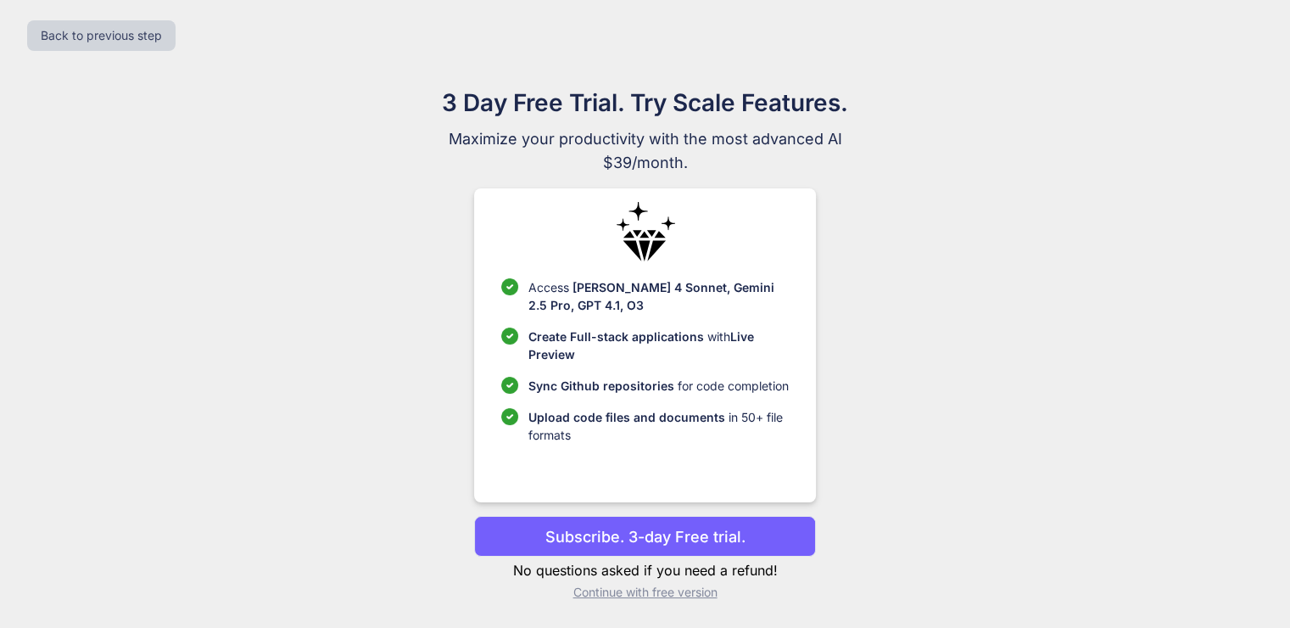
click at [655, 594] on p "Continue with free version" at bounding box center [645, 592] width 342 height 17
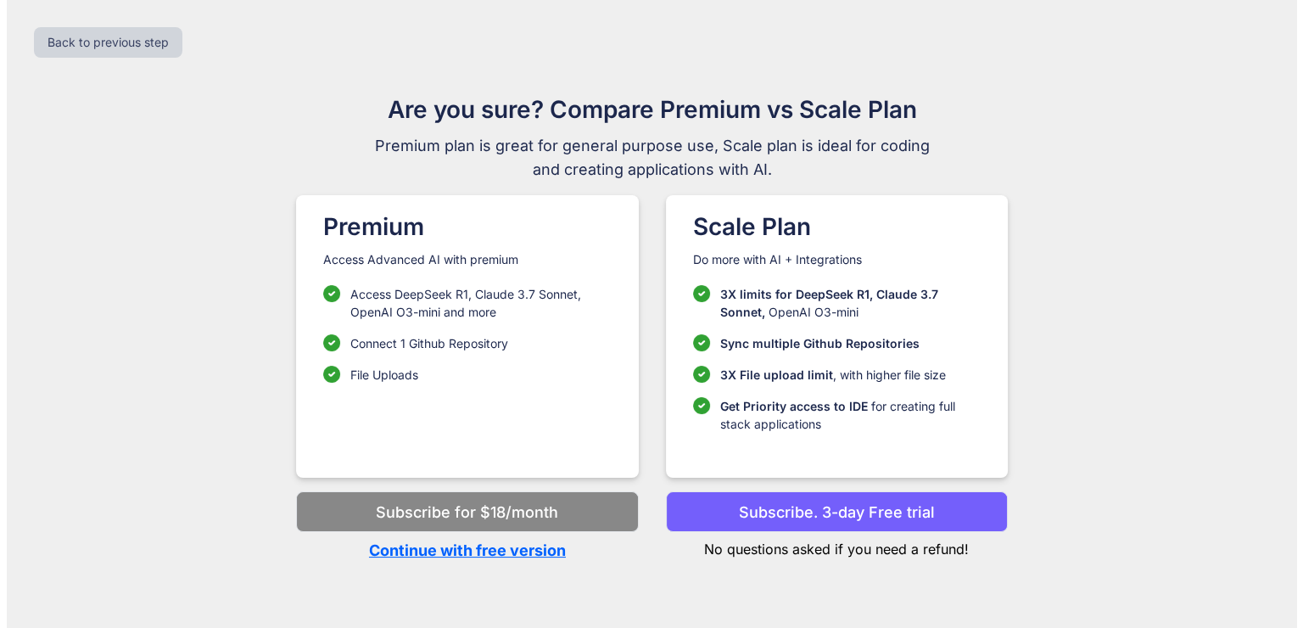
scroll to position [0, 0]
click at [543, 556] on p "Continue with free version" at bounding box center [467, 550] width 342 height 23
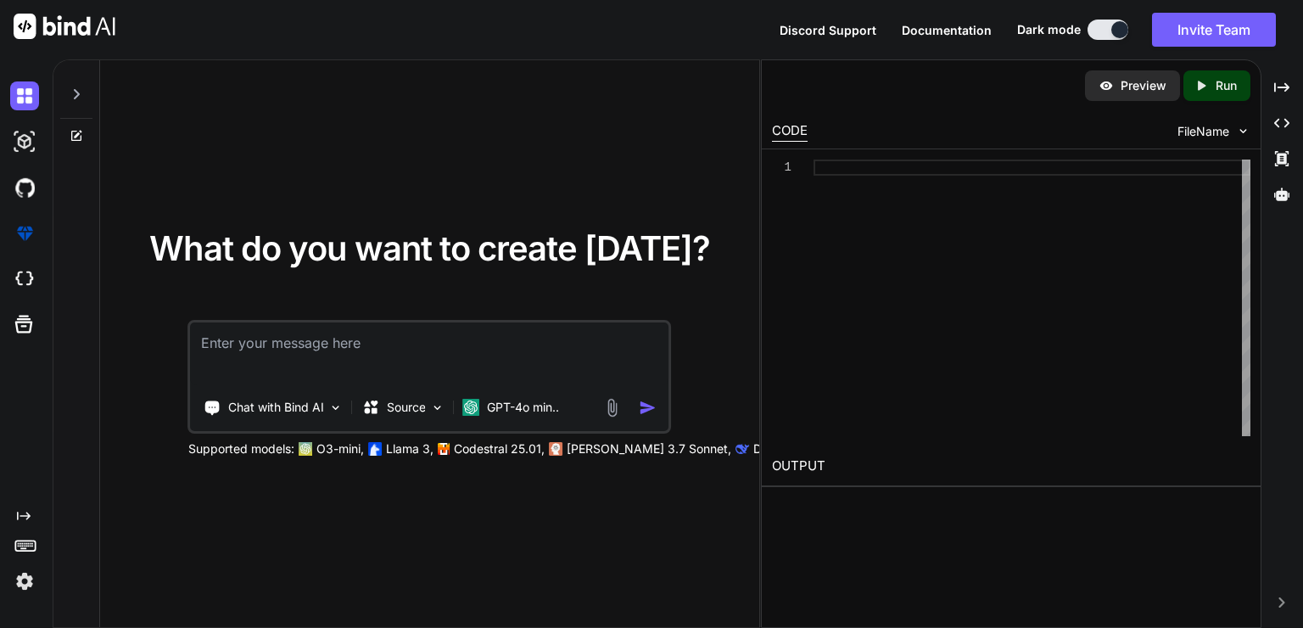
click at [478, 341] on textarea at bounding box center [430, 353] width 478 height 63
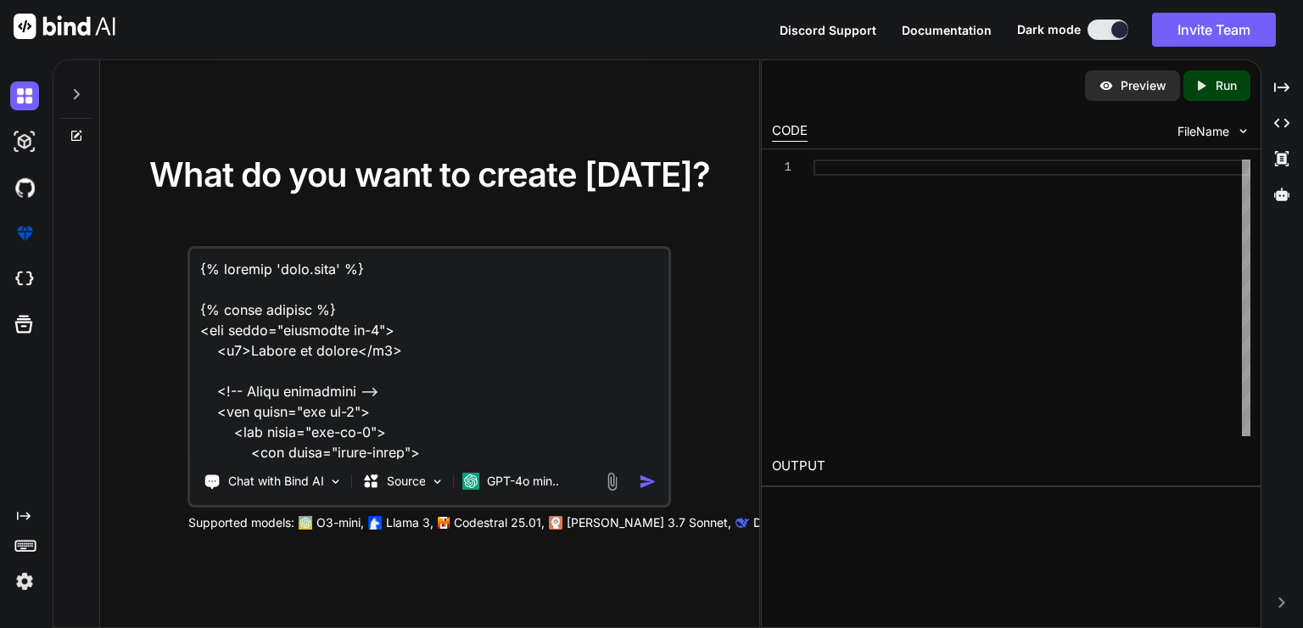
scroll to position [2138, 0]
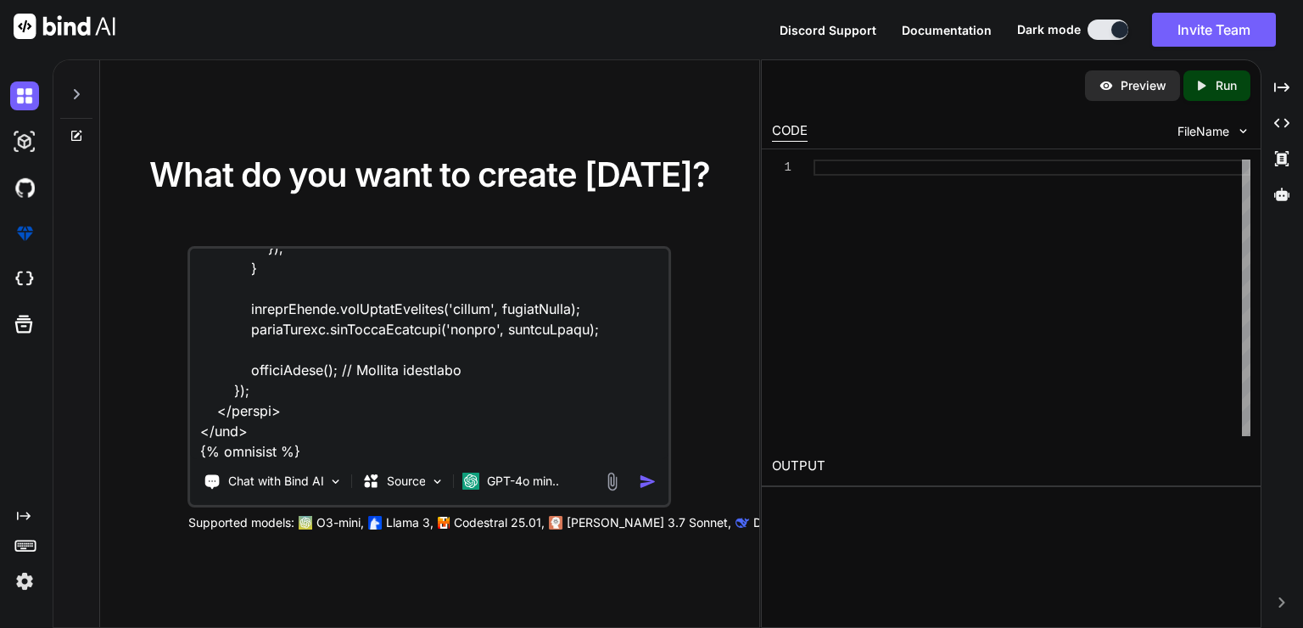
type textarea "{% loremip 'dolo.sita' %} {% conse adipisc %} <eli seddo="eiusmodte in-5"> <u8>…"
click at [650, 480] on img "button" at bounding box center [648, 481] width 18 height 18
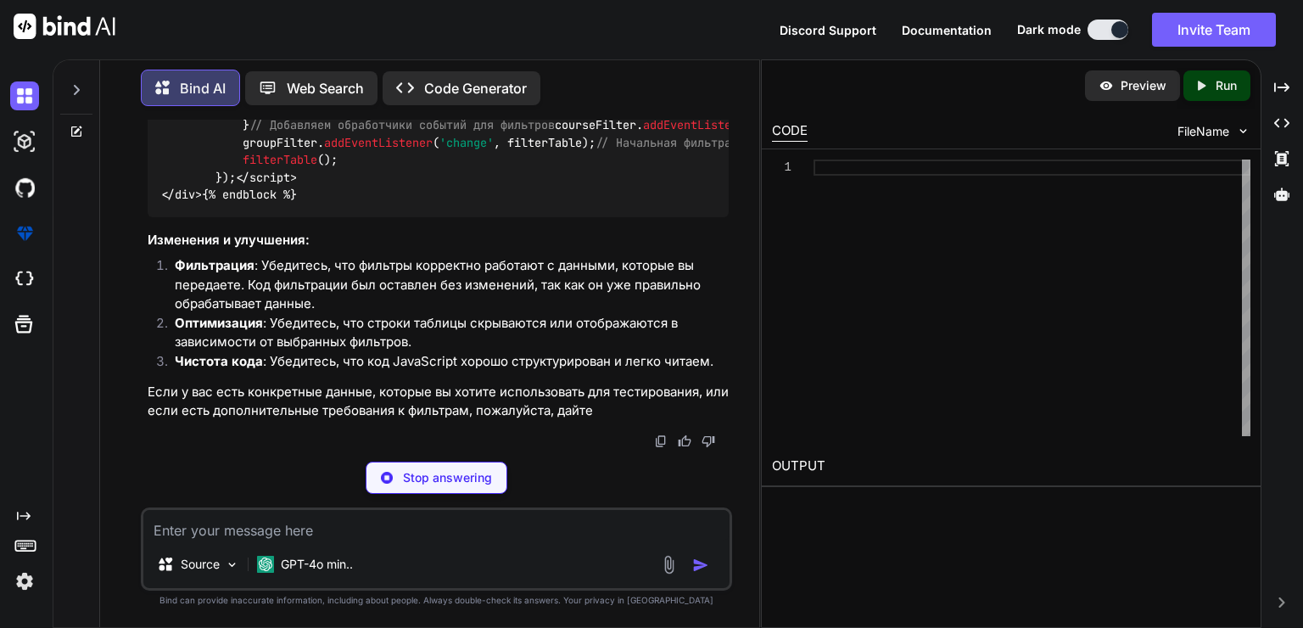
scroll to position [2511, 0]
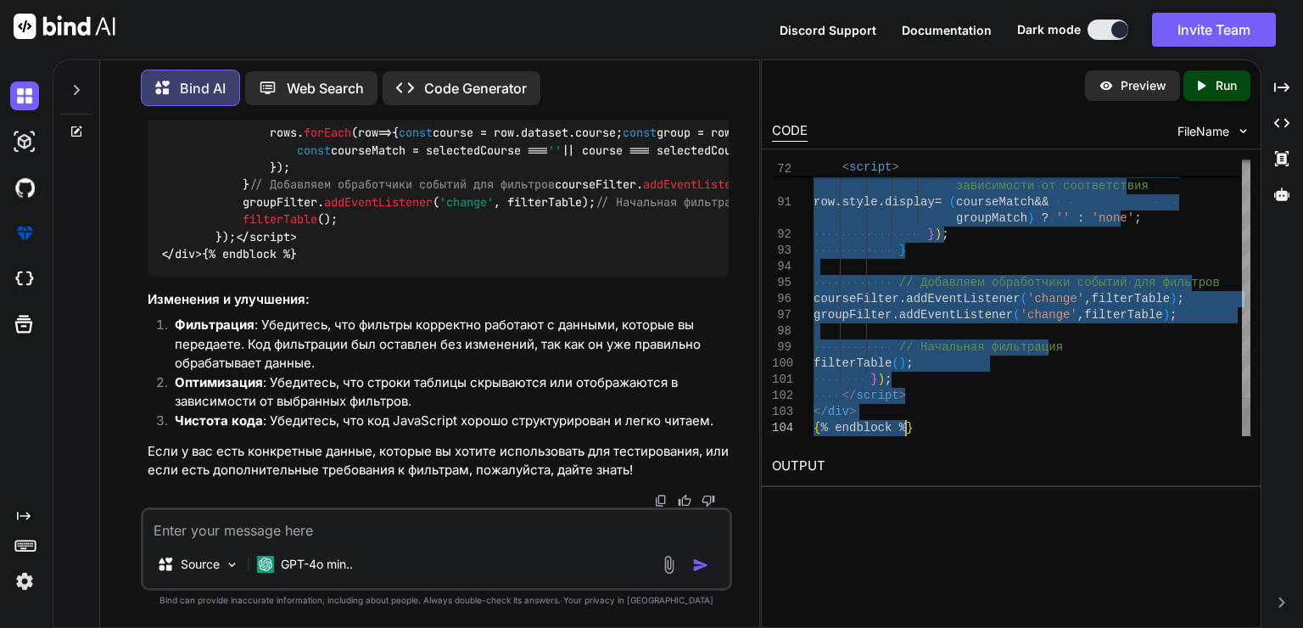
drag, startPoint x: 925, startPoint y: 414, endPoint x: 1011, endPoint y: 612, distance: 215.4
type textarea "{% extends 'base.html' %} {% block content %} <div class="container mt-5"> <h1>…"
click at [329, 536] on textarea at bounding box center [436, 525] width 586 height 31
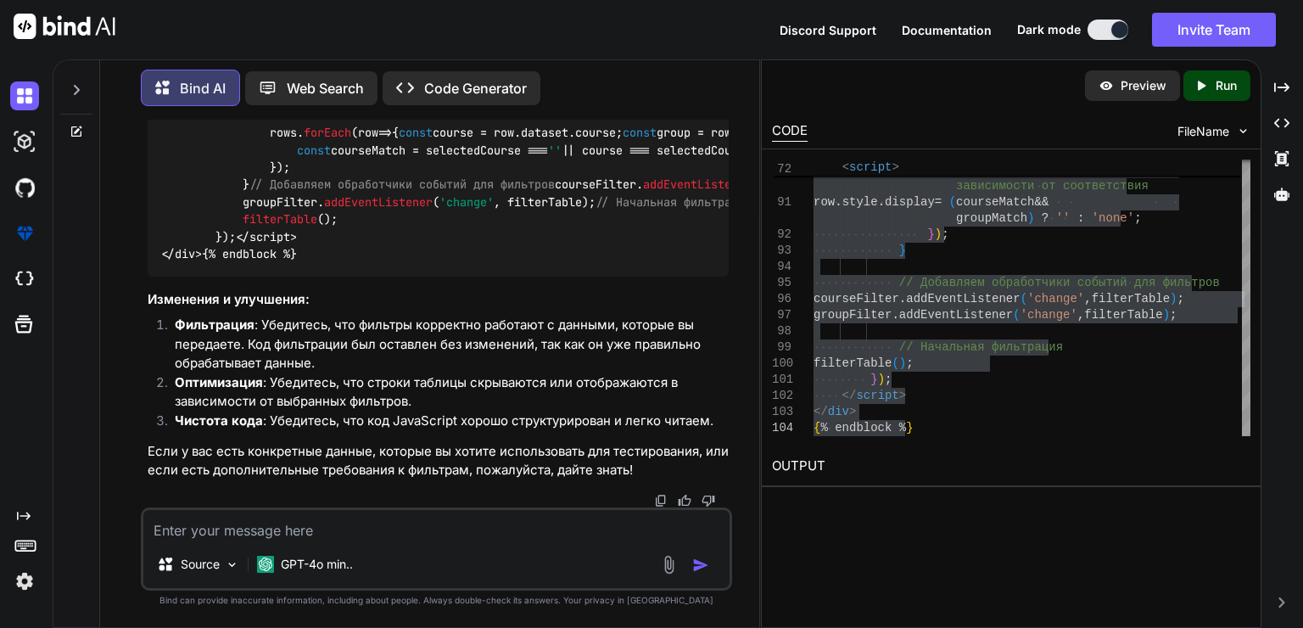
paste textarea "{% loremip 'dolo.sita' %} {% conse adipisc %} <eli seddo="eiusmodte in-5"> <u5>…"
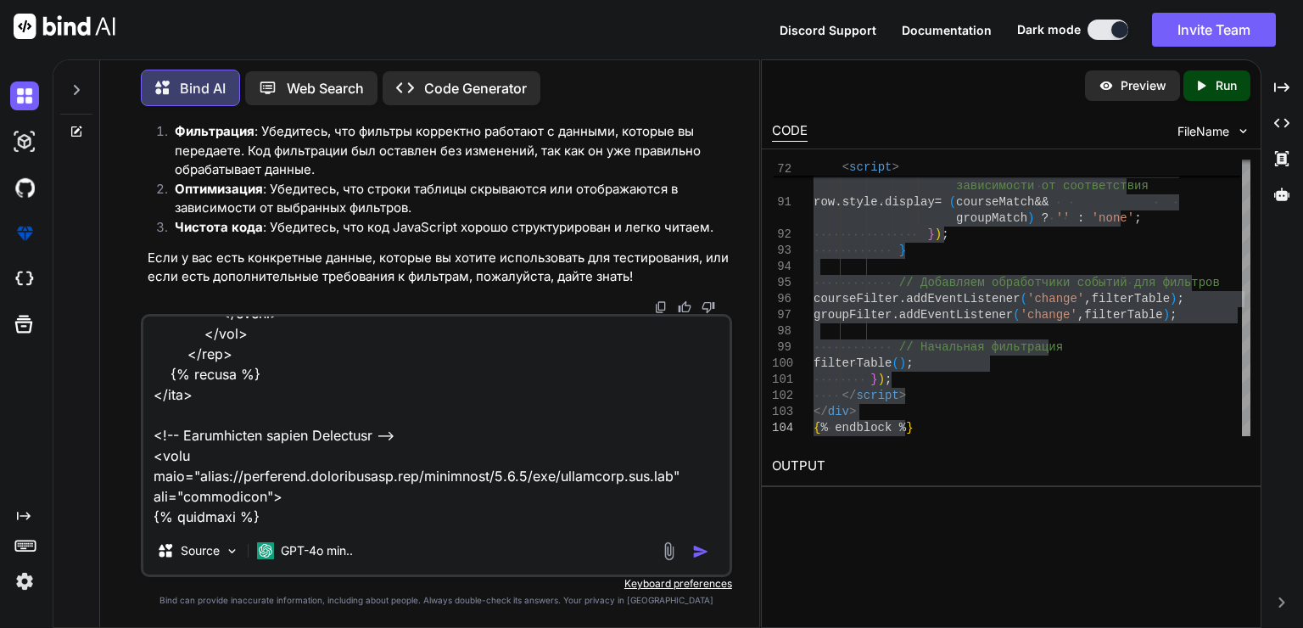
scroll to position [757, 0]
click at [307, 492] on textarea at bounding box center [436, 421] width 586 height 210
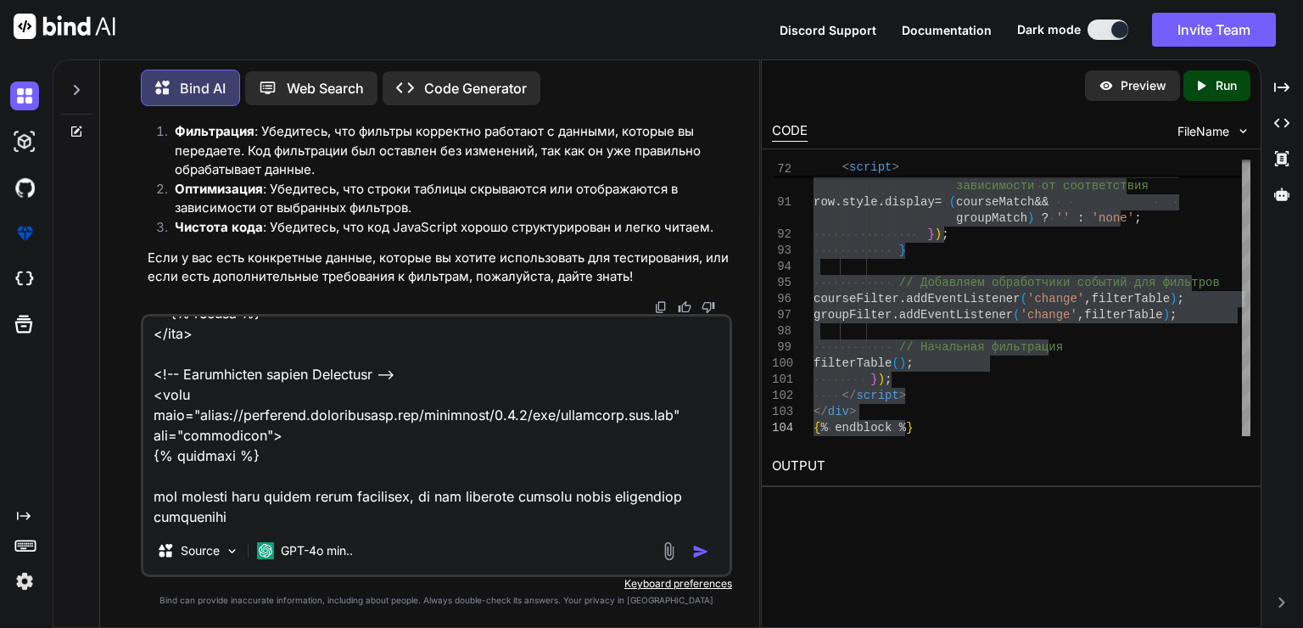
type textarea "{% loremip 'dolo.sita' %} {% conse adipisc %} <eli seddo="eiusmodte in-5"> <u5>…"
click at [697, 550] on img "button" at bounding box center [700, 551] width 17 height 17
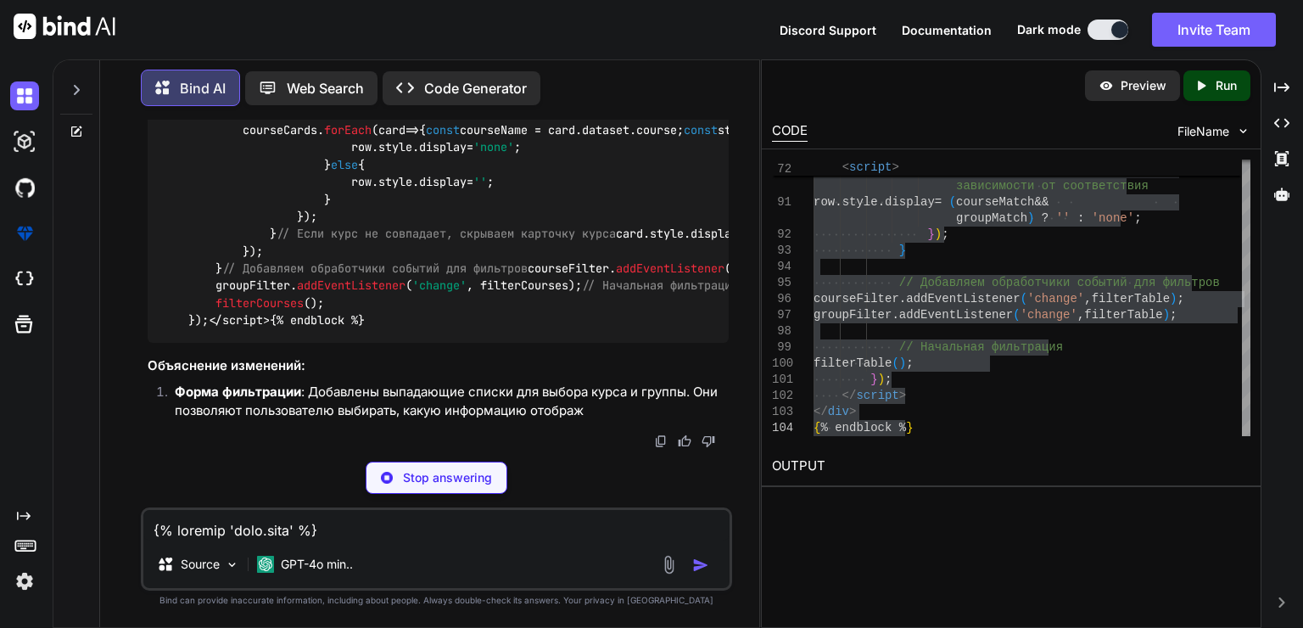
scroll to position [5209, 0]
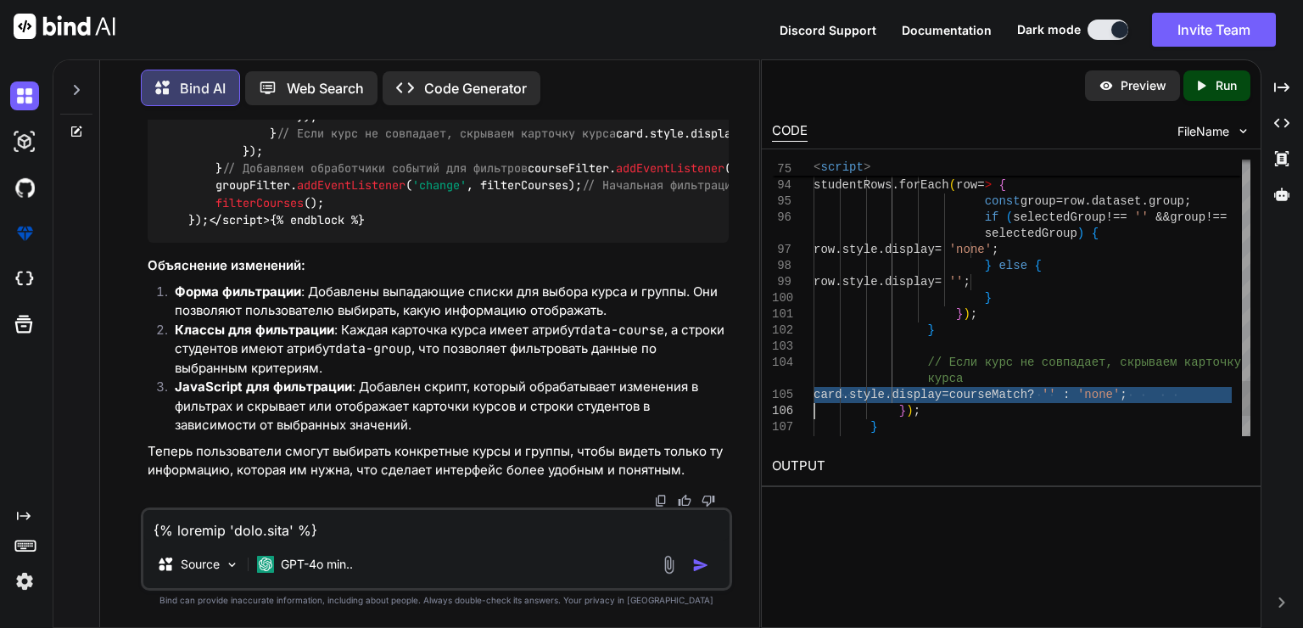
click at [1201, 137] on span "FileName" at bounding box center [1203, 131] width 52 height 17
click at [1125, 87] on p "Preview" at bounding box center [1143, 85] width 46 height 17
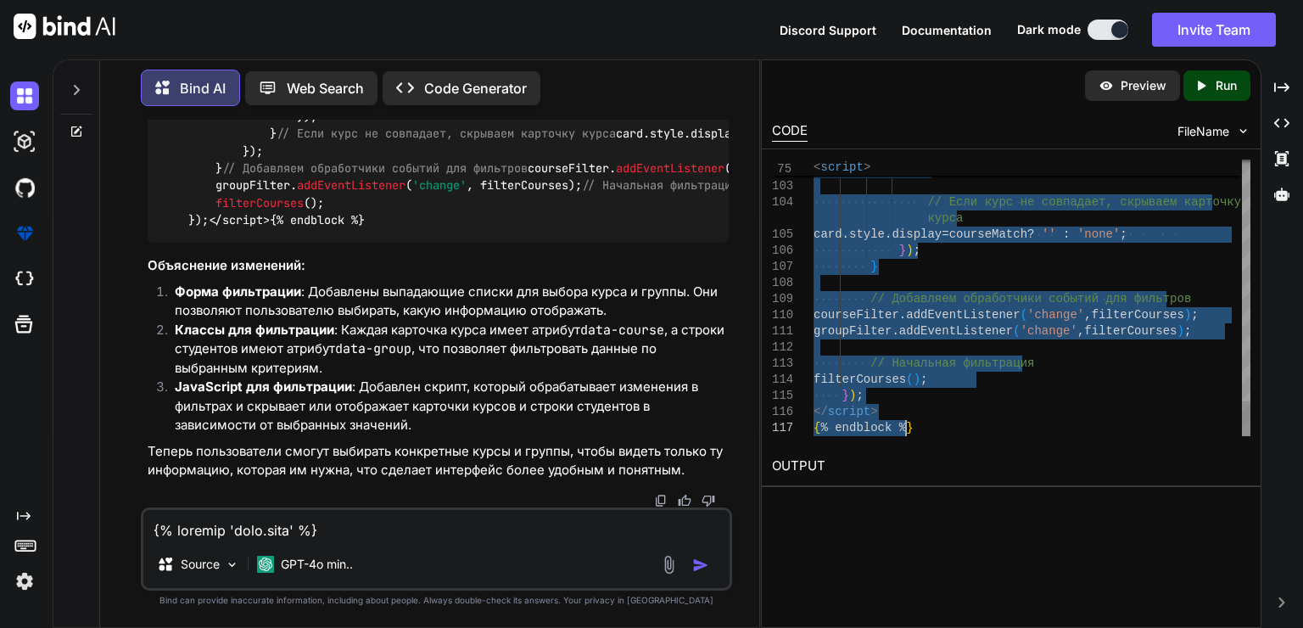
drag, startPoint x: 817, startPoint y: 165, endPoint x: 1009, endPoint y: 667, distance: 537.7
type textarea "{% extends 'base.html' %} {% block content %} <div class="container mt-5"> <h1>…"
drag, startPoint x: 406, startPoint y: 551, endPoint x: 409, endPoint y: 536, distance: 15.5
click at [406, 550] on div "Source GPT-4o min.." at bounding box center [436, 567] width 586 height 41
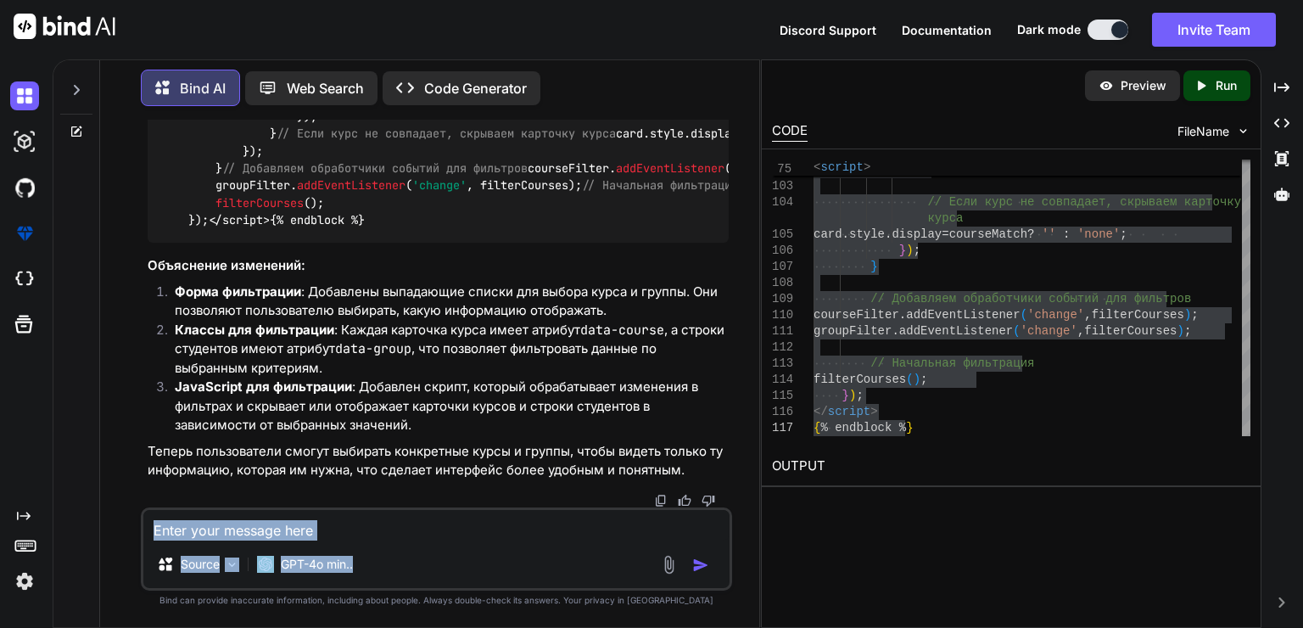
click at [409, 535] on textarea at bounding box center [436, 525] width 586 height 31
click at [410, 535] on textarea at bounding box center [436, 525] width 586 height 31
click at [321, 535] on textarea at bounding box center [436, 525] width 586 height 31
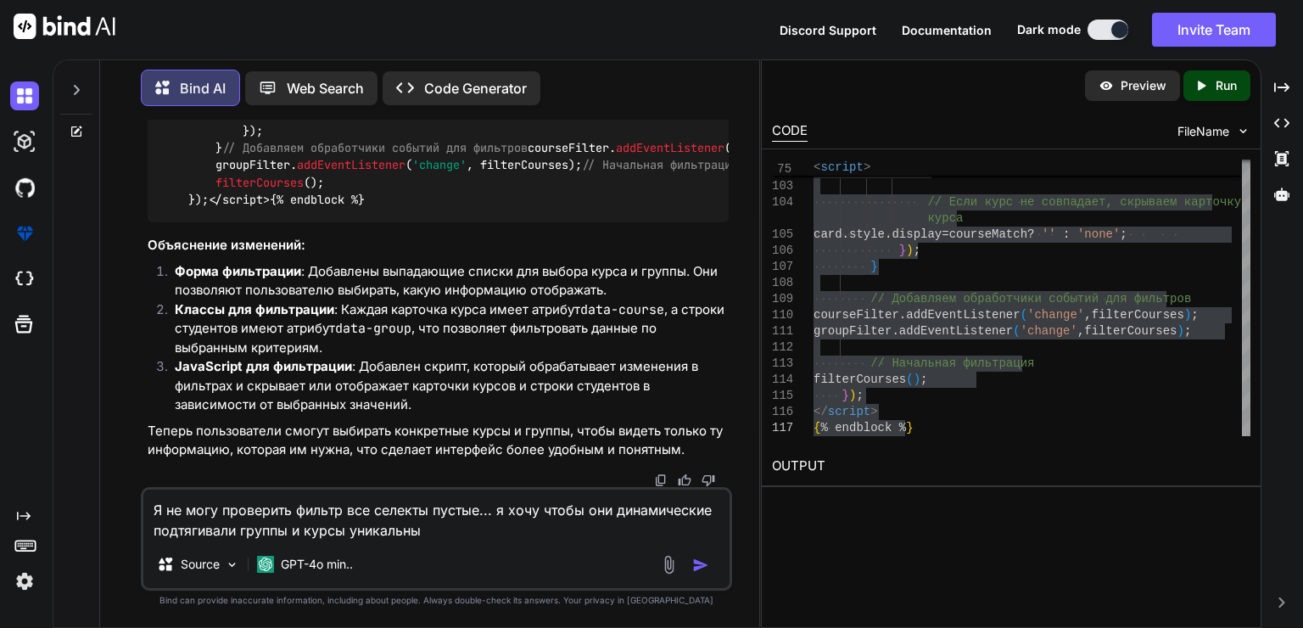
type textarea "Я не могу проверить фильтр все селекты пустые... я хочу чтобы они динамические …"
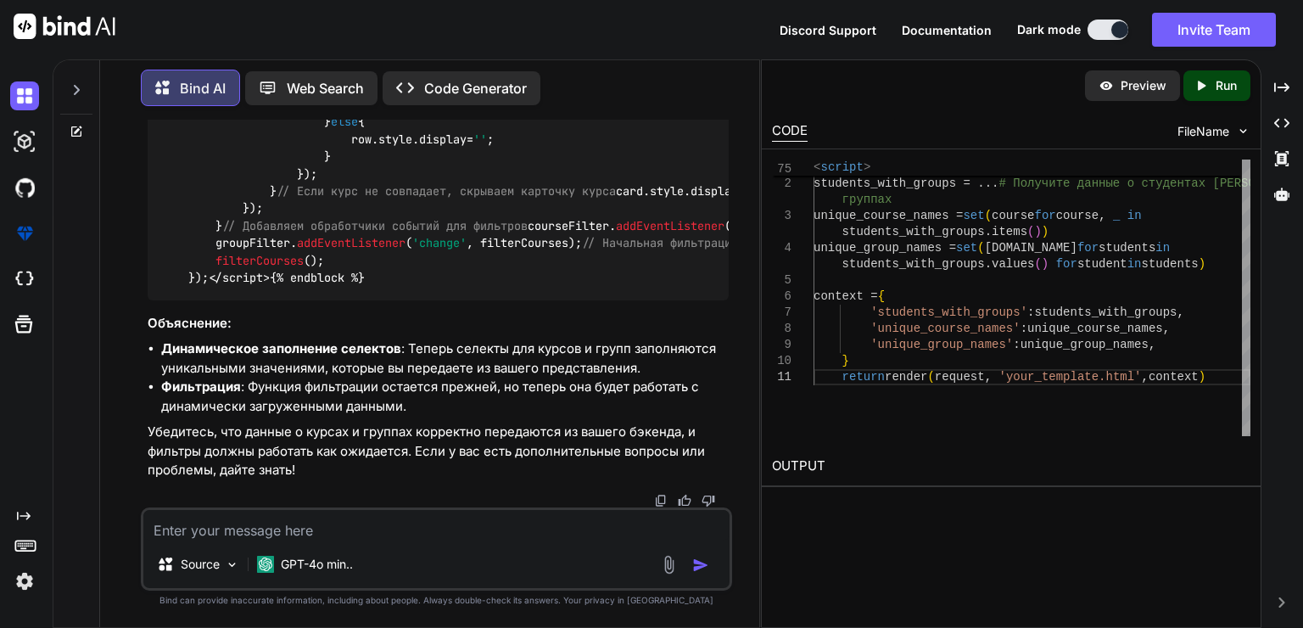
scroll to position [5998, 0]
drag, startPoint x: 914, startPoint y: 332, endPoint x: 907, endPoint y: 346, distance: 16.3
click at [914, 332] on div "def your_view ( request ) : students_with_groups = ... # Получите данные о студ…" at bounding box center [1031, 297] width 437 height 276
click at [907, 346] on div "def your_view ( request ) : students_with_groups = ... # Получите данные о студ…" at bounding box center [1031, 297] width 437 height 276
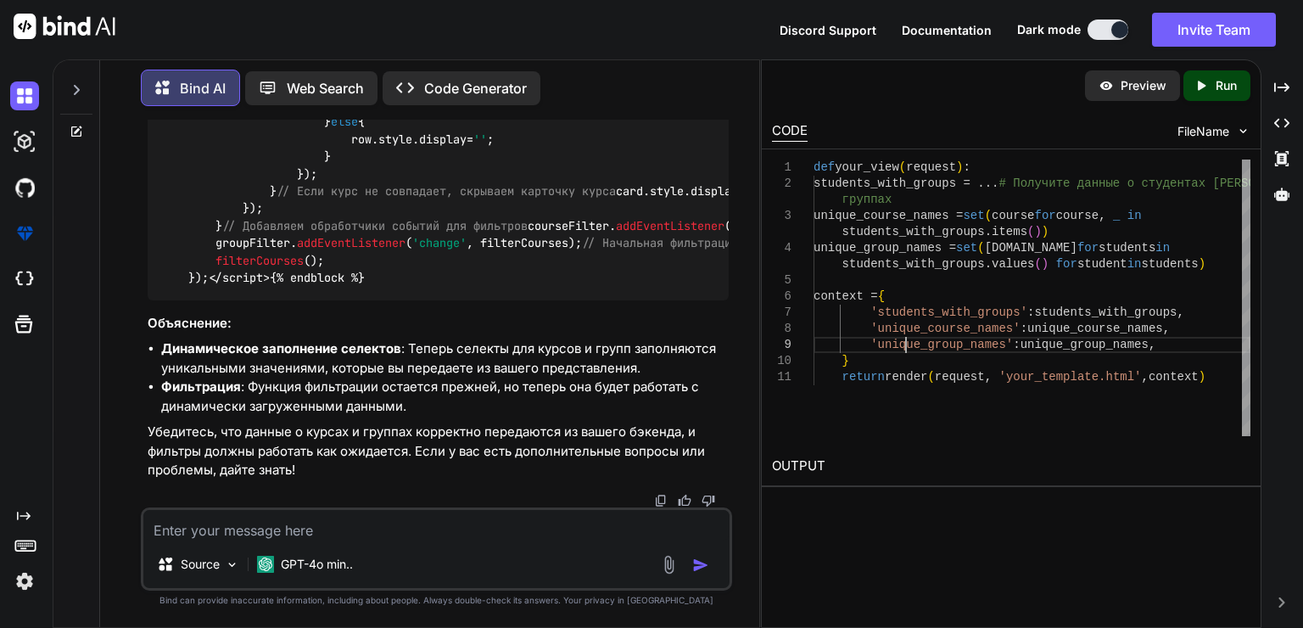
click at [907, 346] on div "def your_view ( request ) : students_with_groups = ... # Получите данные о студ…" at bounding box center [1031, 297] width 437 height 276
type textarea "'unique_course_names': unique_course_names, 'unique_group_names': unique_group_…"
